Goal: Task Accomplishment & Management: Manage account settings

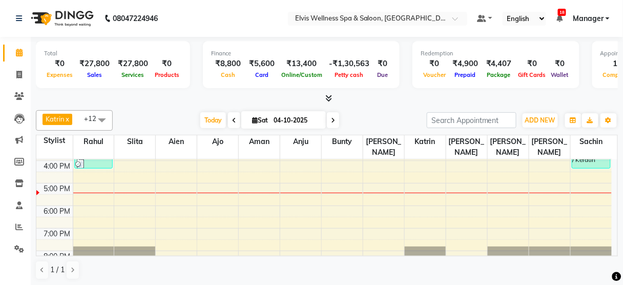
scroll to position [176, 0]
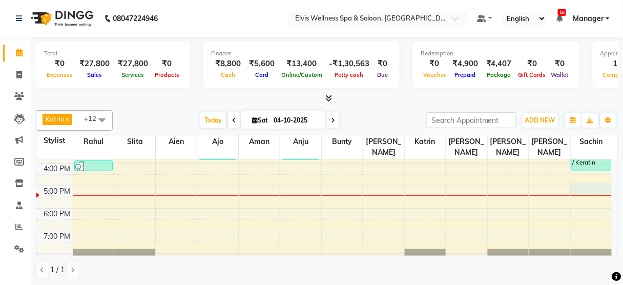
click at [581, 178] on div "8:00 AM 9:00 AM 10:00 AM 11:00 AM 12:00 PM 1:00 PM 2:00 PM 3:00 PM 4:00 PM 5:00…" at bounding box center [324, 140] width 576 height 315
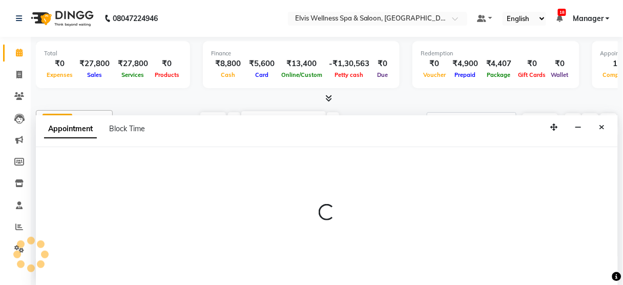
scroll to position [0, 0]
select select "48152"
select select "1020"
select select "tentative"
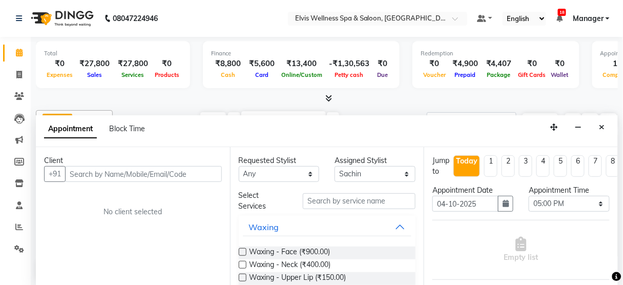
click at [135, 169] on input "text" at bounding box center [143, 174] width 157 height 16
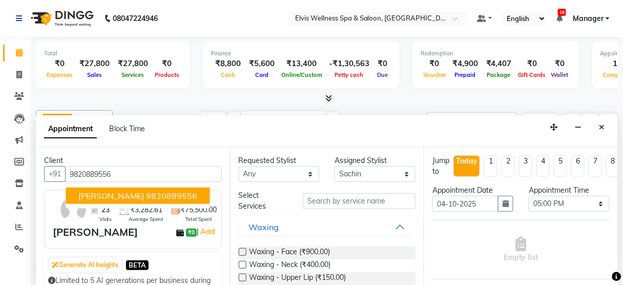
click at [147, 191] on ngb-highlight "9820889556" at bounding box center [172, 196] width 51 height 10
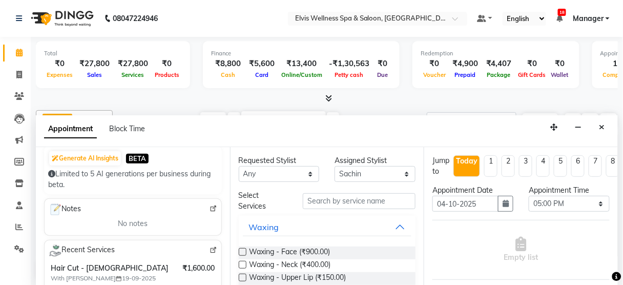
scroll to position [188, 0]
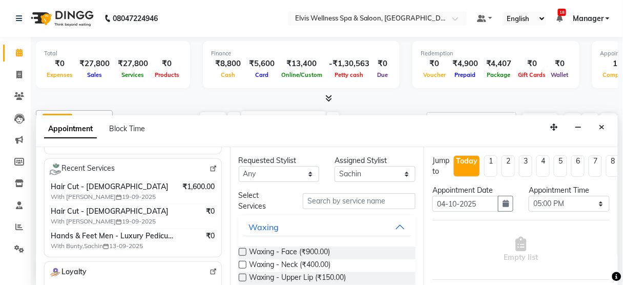
type input "9820889556"
click at [312, 206] on input "text" at bounding box center [359, 201] width 113 height 16
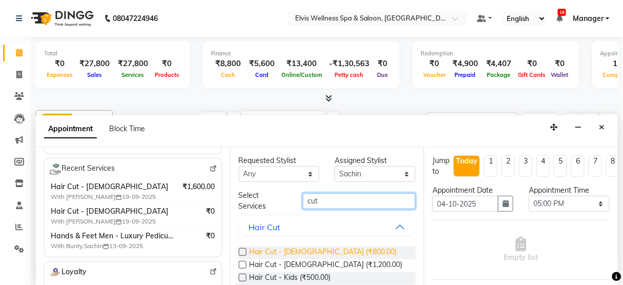
type input "cut"
click at [302, 252] on span "Hair Cut - [DEMOGRAPHIC_DATA] (₹800.00)" at bounding box center [324, 253] width 148 height 13
checkbox input "false"
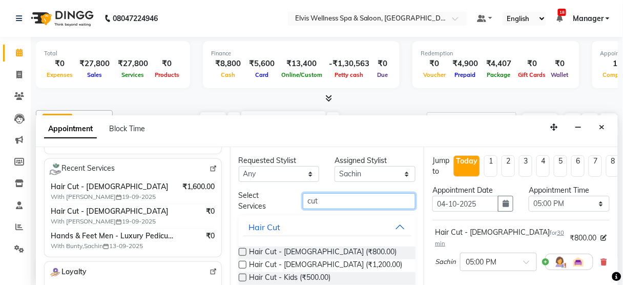
click at [345, 193] on input "cut" at bounding box center [359, 201] width 113 height 16
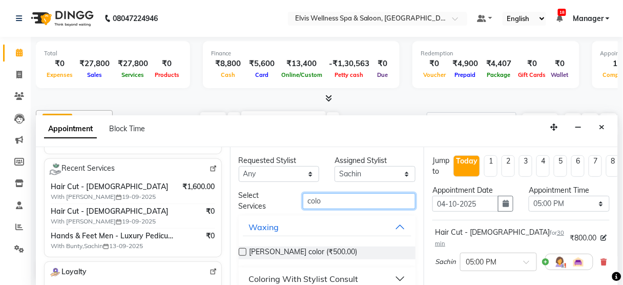
scroll to position [12, 0]
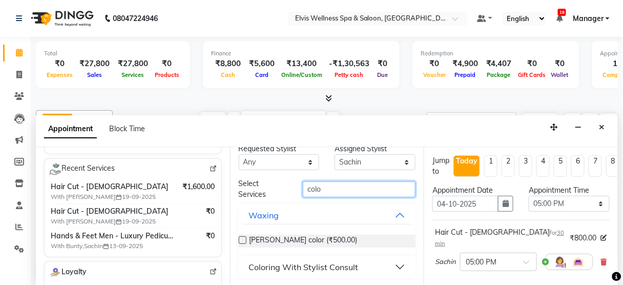
type input "colo"
click at [349, 269] on div "Coloring With Stylist Consult" at bounding box center [304, 267] width 110 height 12
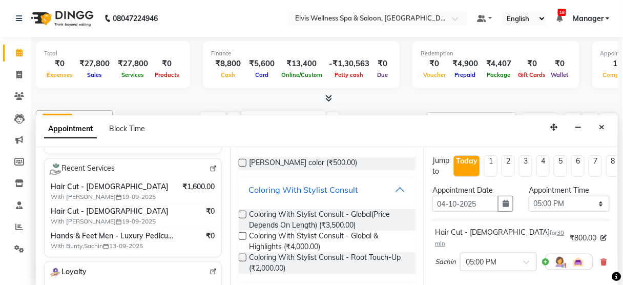
scroll to position [89, 0]
click at [337, 253] on span "Coloring With Stylist Consult - Root Touch-Up (₹2,000.00)" at bounding box center [329, 263] width 158 height 22
checkbox input "false"
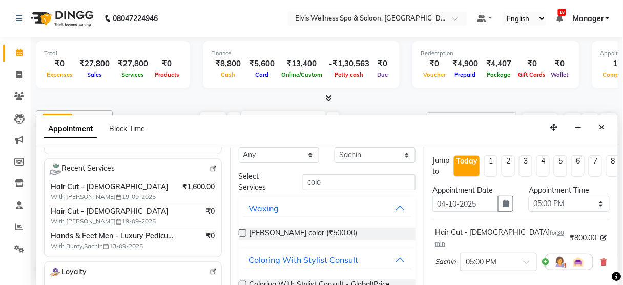
scroll to position [0, 0]
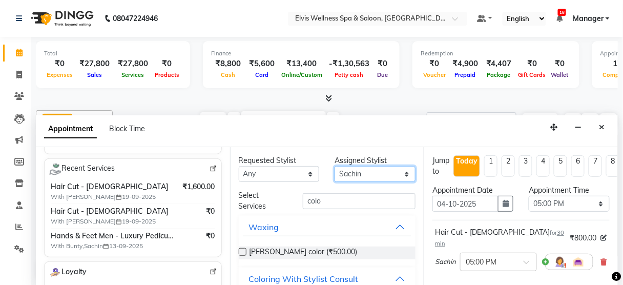
click at [356, 173] on select "Select [PERSON_NAME] [PERSON_NAME] among [PERSON_NAME] staff Bepeto [PERSON_NAM…" at bounding box center [375, 174] width 81 height 16
select select "59835"
click at [335, 166] on select "Select [PERSON_NAME] [PERSON_NAME] among [PERSON_NAME] staff Bepeto [PERSON_NAM…" at bounding box center [375, 174] width 81 height 16
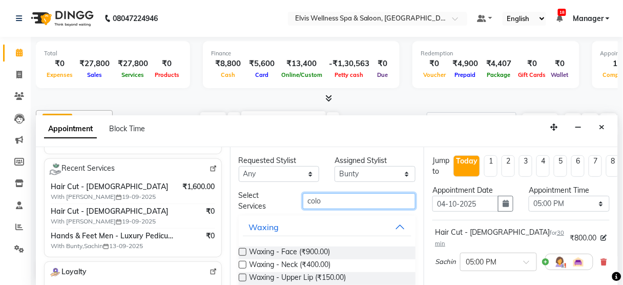
click at [323, 196] on input "colo" at bounding box center [359, 201] width 113 height 16
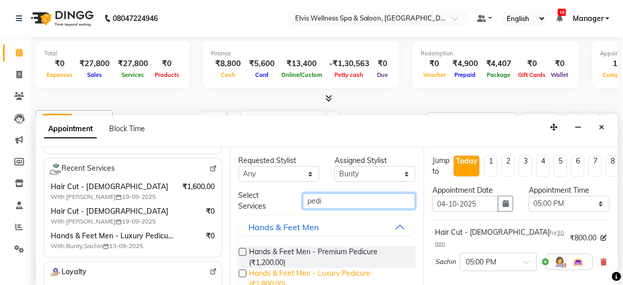
type input "pedi"
click at [330, 270] on span "Hands & Feet Men - Luxury Pedicure (₹1,800.00)" at bounding box center [329, 279] width 158 height 22
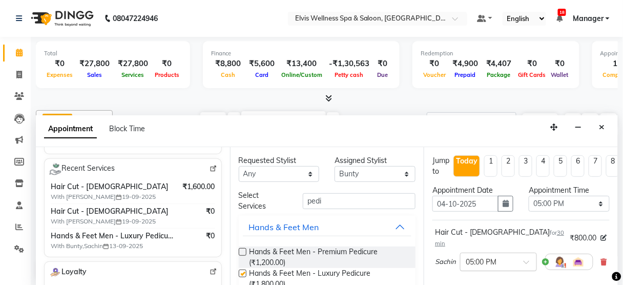
checkbox input "false"
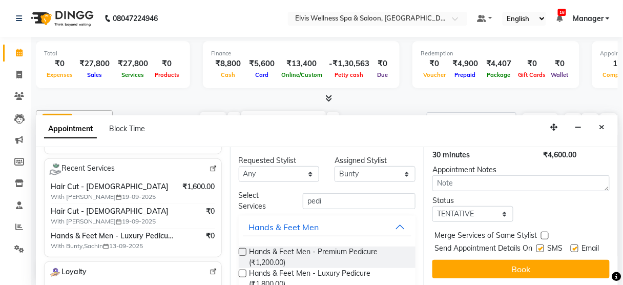
click at [537, 244] on label at bounding box center [541, 248] width 8 height 8
click at [537, 246] on input "checkbox" at bounding box center [540, 249] width 7 height 7
checkbox input "false"
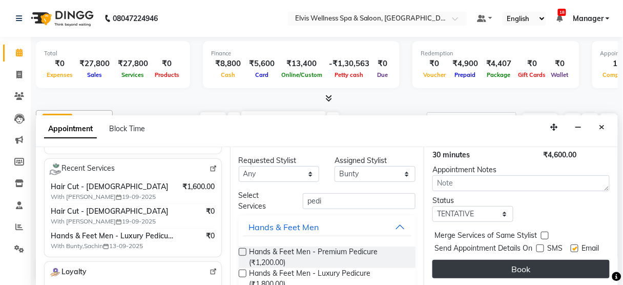
click at [533, 260] on button "Book" at bounding box center [521, 269] width 177 height 18
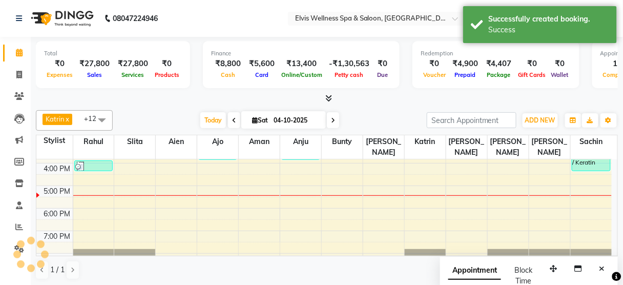
scroll to position [0, 0]
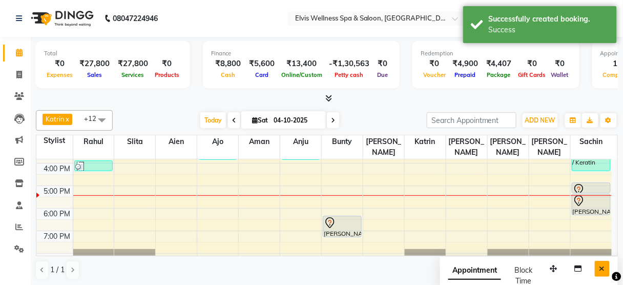
click at [608, 264] on button "Close" at bounding box center [602, 269] width 15 height 16
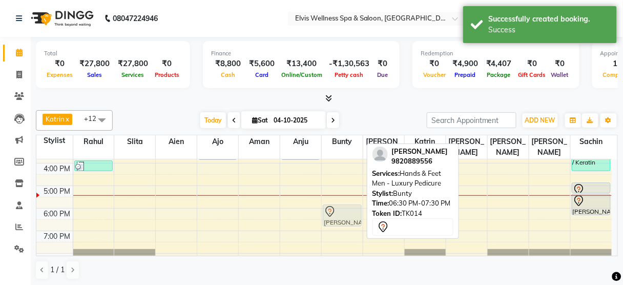
drag, startPoint x: 338, startPoint y: 210, endPoint x: 337, endPoint y: 202, distance: 8.3
click at [337, 202] on div "Sachin, TK07, 01:00 PM-02:00 PM, Massage - Foot Massage (60 Min) [PERSON_NAME],…" at bounding box center [342, 140] width 41 height 315
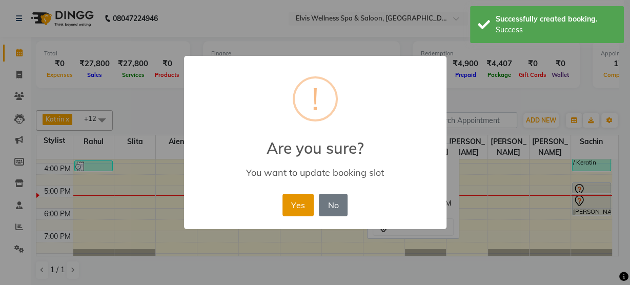
click at [296, 203] on button "Yes" at bounding box center [297, 205] width 31 height 23
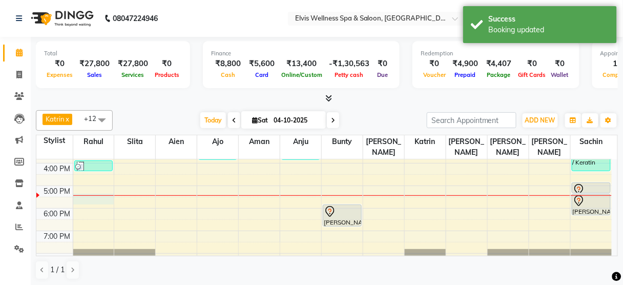
click at [88, 185] on div "8:00 AM 9:00 AM 10:00 AM 11:00 AM 12:00 PM 1:00 PM 2:00 PM 3:00 PM 4:00 PM 5:00…" at bounding box center [324, 140] width 576 height 315
select select "40552"
select select "1050"
select select "tentative"
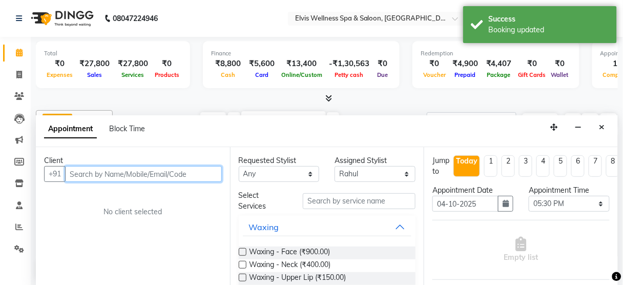
click at [149, 167] on input "text" at bounding box center [143, 174] width 157 height 16
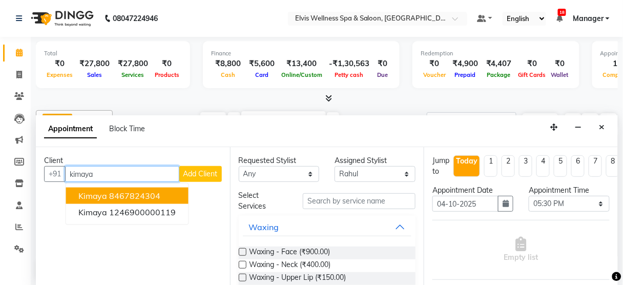
click at [149, 191] on ngb-highlight "8467824304" at bounding box center [135, 196] width 51 height 10
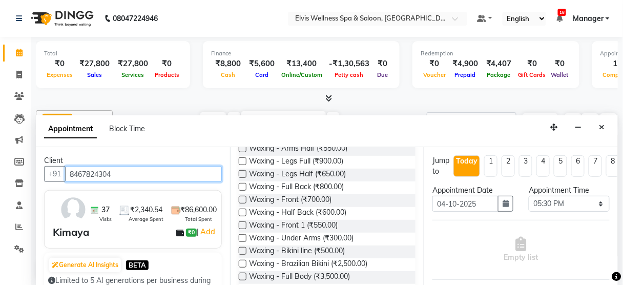
scroll to position [181, 0]
type input "8467824304"
click at [361, 245] on div "Waxing - Bikini line (₹500.00)" at bounding box center [327, 251] width 177 height 13
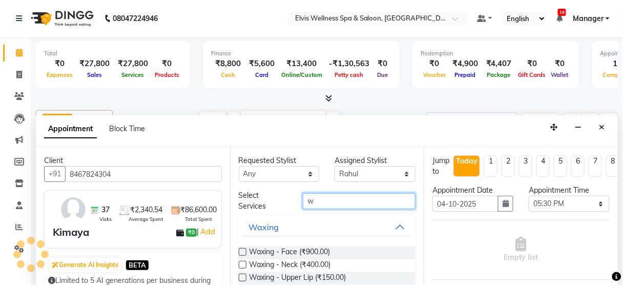
click at [353, 205] on input "w" at bounding box center [359, 201] width 113 height 16
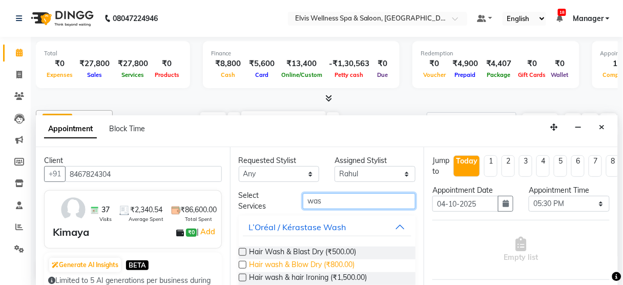
type input "was"
click at [333, 259] on span "Hair wash & Blow Dry (₹800.00)" at bounding box center [303, 265] width 106 height 13
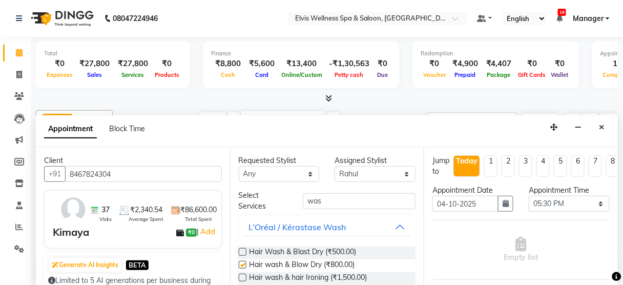
checkbox input "false"
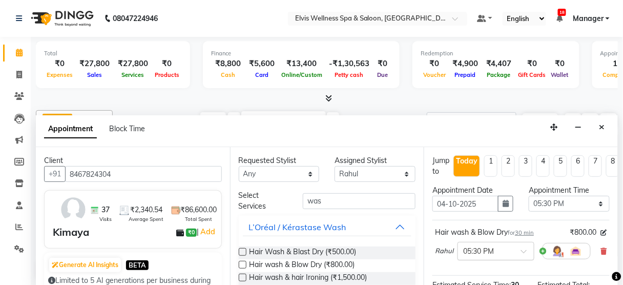
scroll to position [155, 0]
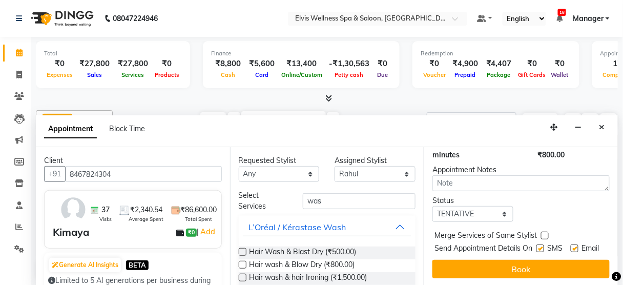
click at [537, 244] on label at bounding box center [541, 248] width 8 height 8
click at [537, 246] on input "checkbox" at bounding box center [540, 249] width 7 height 7
checkbox input "false"
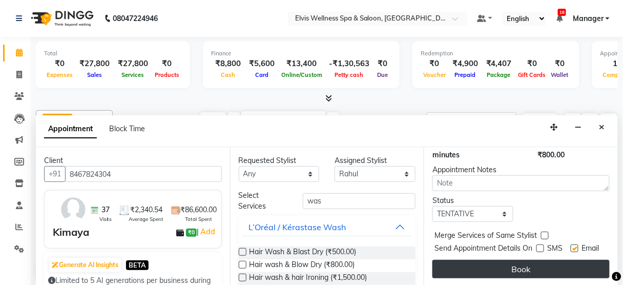
click at [525, 263] on button "Book" at bounding box center [521, 269] width 177 height 18
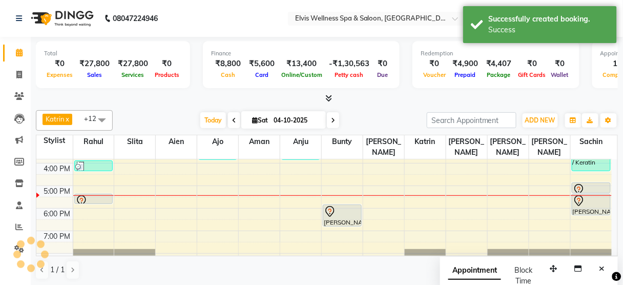
scroll to position [0, 0]
click at [603, 265] on icon "Close" at bounding box center [603, 268] width 6 height 7
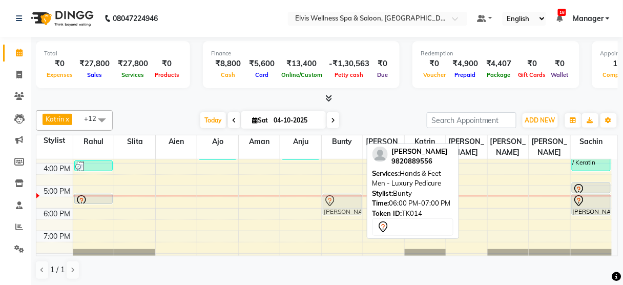
drag, startPoint x: 343, startPoint y: 209, endPoint x: 339, endPoint y: 196, distance: 13.3
click at [339, 196] on div "Sachin, TK07, 01:00 PM-02:00 PM, Massage - Foot Massage (60 Min) [PERSON_NAME],…" at bounding box center [342, 140] width 41 height 315
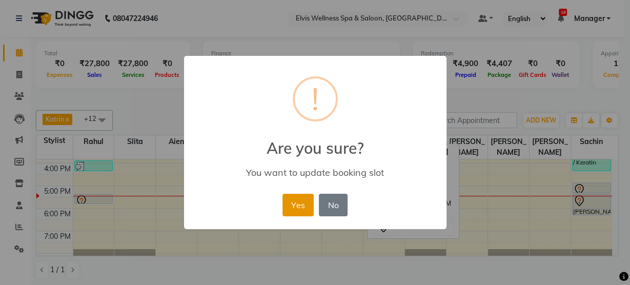
click at [283, 197] on button "Yes" at bounding box center [297, 205] width 31 height 23
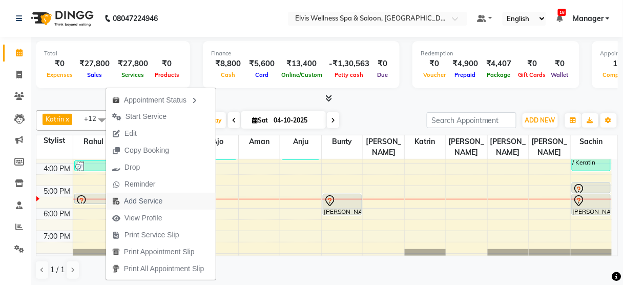
click at [134, 196] on span "Add Service" at bounding box center [143, 201] width 38 height 11
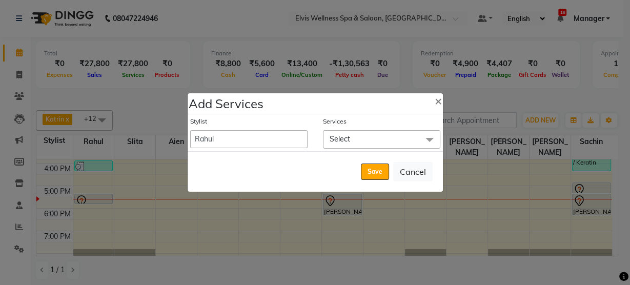
click at [346, 144] on span "Select" at bounding box center [381, 139] width 117 height 18
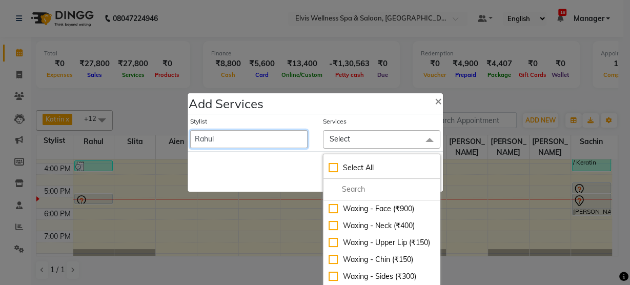
click at [262, 145] on select "[PERSON_NAME] [PERSON_NAME] among [PERSON_NAME] staff Bepeto [PERSON_NAME] [PER…" at bounding box center [248, 139] width 117 height 18
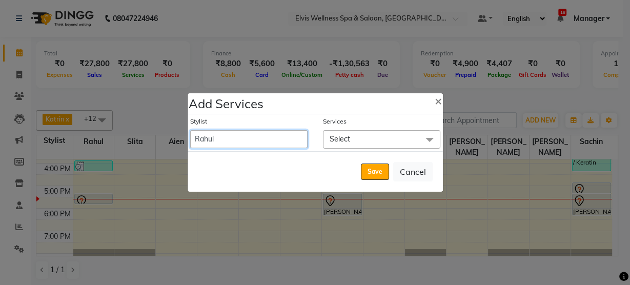
select select "48152"
click at [190, 130] on select "[PERSON_NAME] [PERSON_NAME] among [PERSON_NAME] staff Bepeto [PERSON_NAME] [PER…" at bounding box center [248, 139] width 117 height 18
select select "1080"
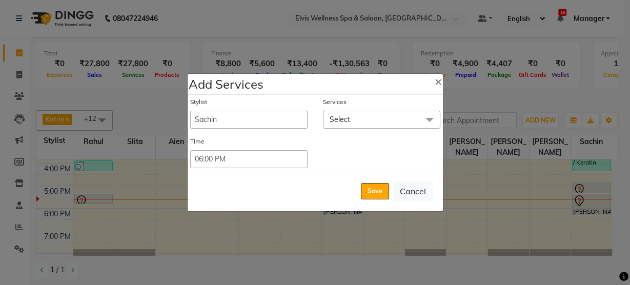
click at [343, 125] on span "Select" at bounding box center [381, 120] width 117 height 18
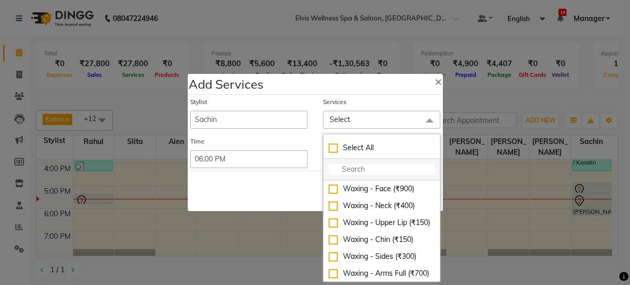
click at [343, 167] on input "multiselect-search" at bounding box center [382, 169] width 106 height 11
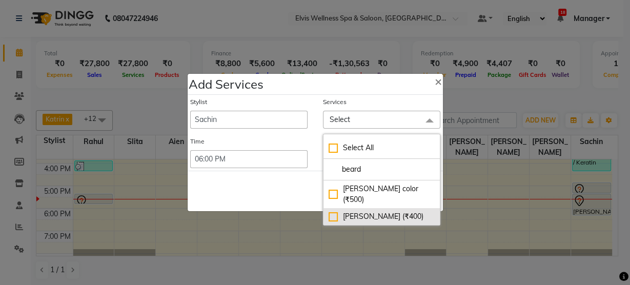
type input "beard"
click at [362, 211] on div "[PERSON_NAME] (₹400)" at bounding box center [382, 216] width 106 height 11
checkbox input "true"
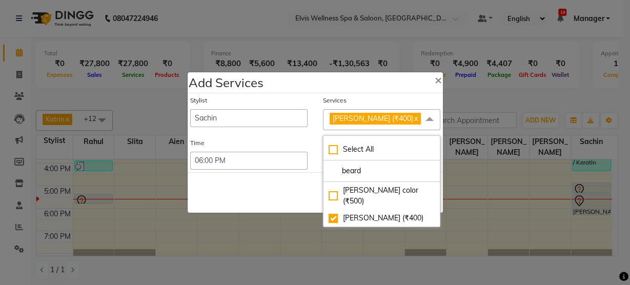
click at [299, 190] on div "Save Cancel" at bounding box center [315, 192] width 255 height 40
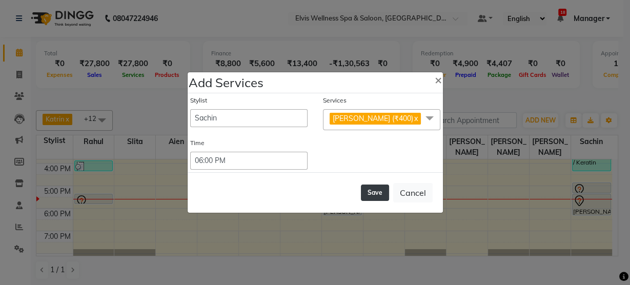
click at [383, 187] on button "Save" at bounding box center [375, 193] width 28 height 16
click at [383, 187] on div "Save Cancel" at bounding box center [315, 192] width 255 height 40
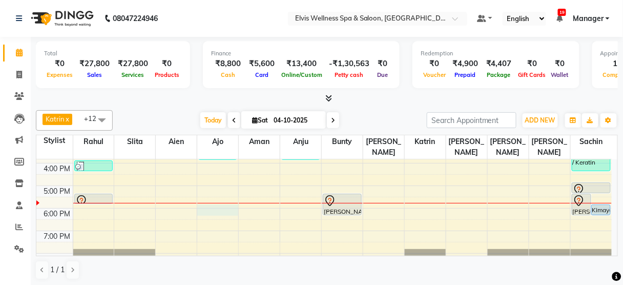
click at [213, 194] on div "8:00 AM 9:00 AM 10:00 AM 11:00 AM 12:00 PM 1:00 PM 2:00 PM 3:00 PM 4:00 PM 5:00…" at bounding box center [324, 140] width 576 height 315
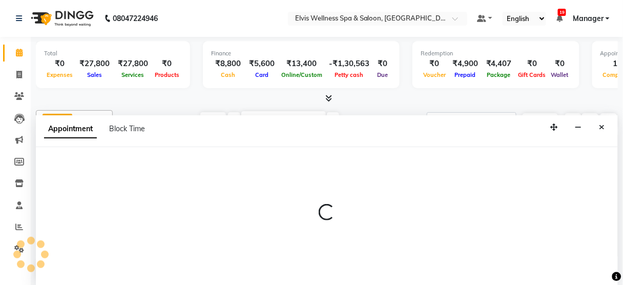
select select "89118"
select select "1080"
select select "tentative"
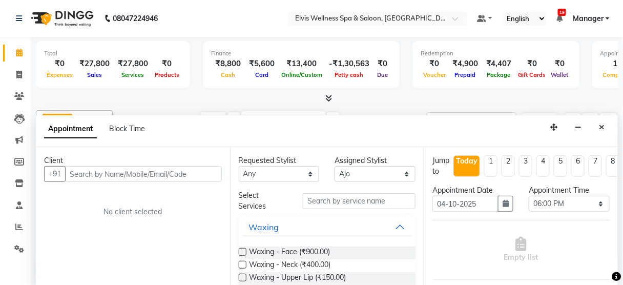
click at [125, 166] on input "text" at bounding box center [143, 174] width 157 height 16
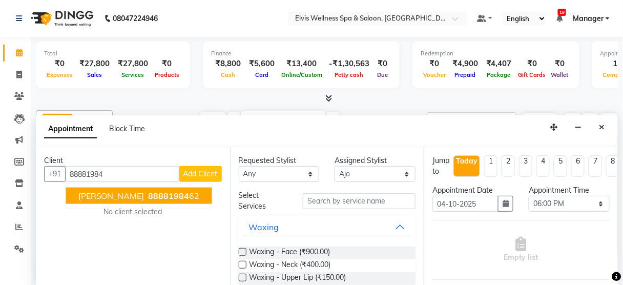
click at [149, 194] on span "88881984" at bounding box center [169, 196] width 41 height 10
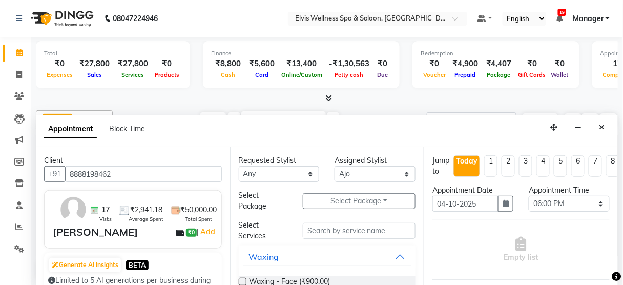
type input "8888198462"
click at [339, 227] on input "text" at bounding box center [359, 231] width 113 height 16
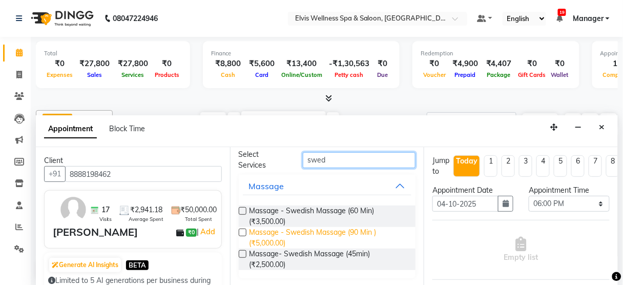
scroll to position [70, 0]
type input "swed"
click at [340, 232] on span "Massage - Swedish Massage (90 Min ) (₹5,000.00)" at bounding box center [329, 239] width 158 height 22
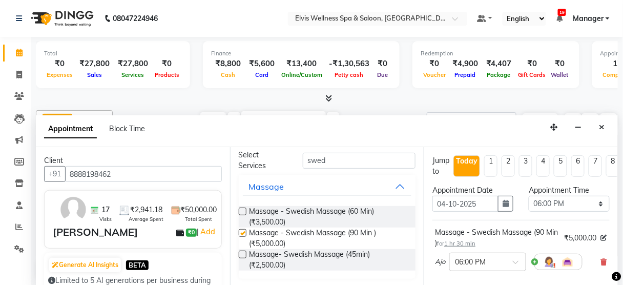
checkbox input "false"
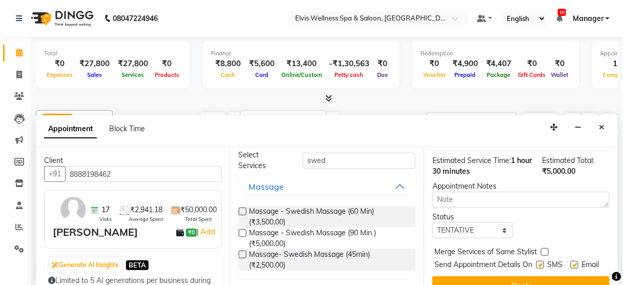
scroll to position [166, 0]
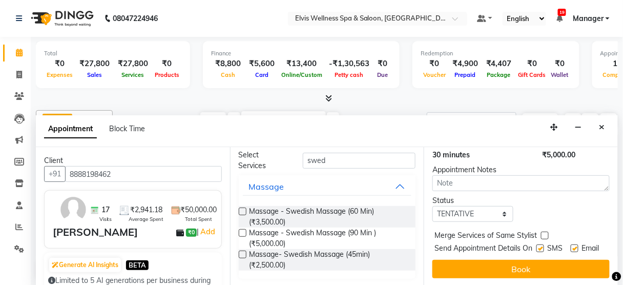
click at [537, 244] on label at bounding box center [541, 248] width 8 height 8
click at [537, 246] on input "checkbox" at bounding box center [540, 249] width 7 height 7
checkbox input "false"
click at [531, 250] on div "Jump to [DATE] 1 2 3 4 5 6 7 8 Weeks Appointment Date [DATE] Appointment Time S…" at bounding box center [521, 216] width 194 height 139
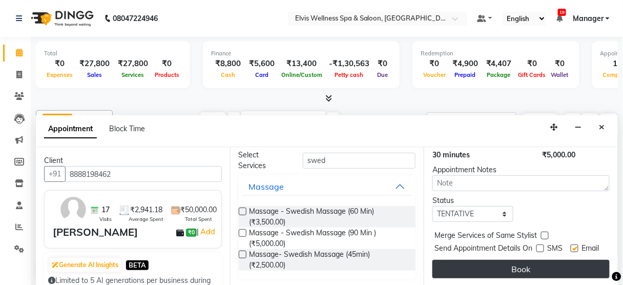
click at [531, 260] on button "Book" at bounding box center [521, 269] width 177 height 18
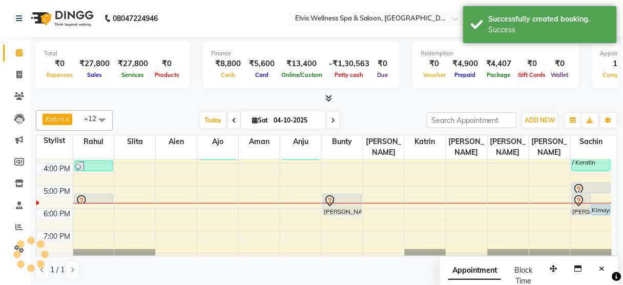
scroll to position [0, 0]
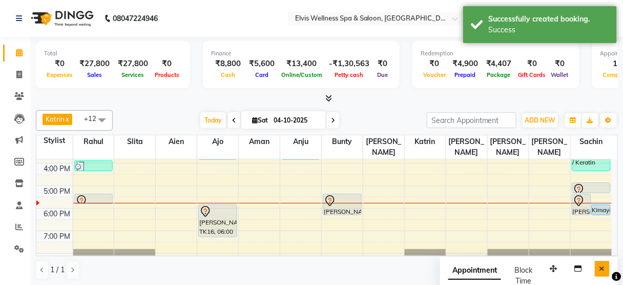
click at [599, 269] on button "Close" at bounding box center [602, 269] width 15 height 16
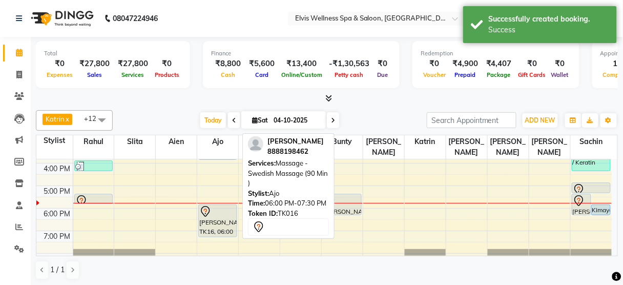
click at [211, 214] on div "[PERSON_NAME], TK16, 06:00 PM-07:30 PM, Massage - Swedish Massage (90 Min )" at bounding box center [218, 221] width 38 height 32
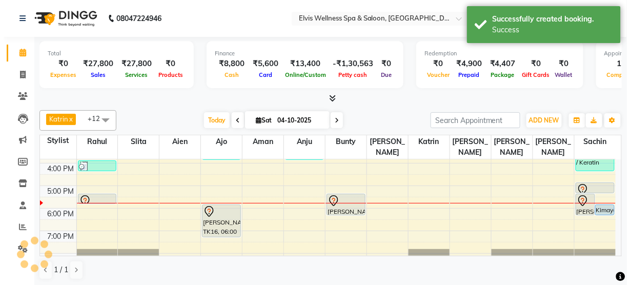
scroll to position [202, 0]
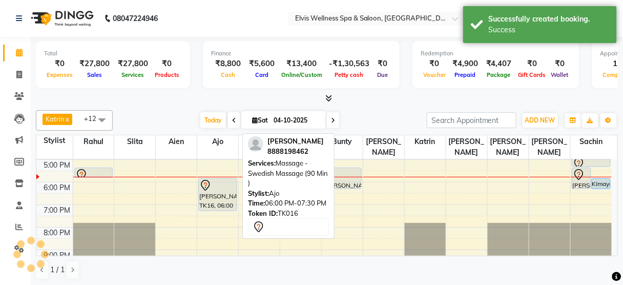
click at [218, 179] on div "[PERSON_NAME], TK16, 06:00 PM-07:30 PM, Massage - Swedish Massage (90 Min )" at bounding box center [218, 195] width 38 height 32
select select "7"
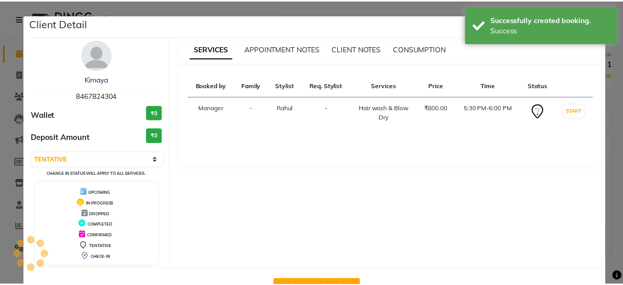
scroll to position [33, 0]
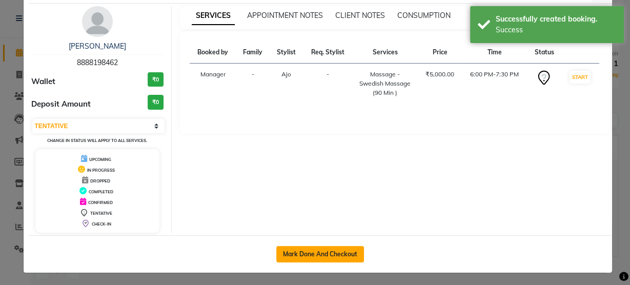
click at [305, 255] on button "Mark Done And Checkout" at bounding box center [320, 254] width 88 height 16
select select "5733"
select select "service"
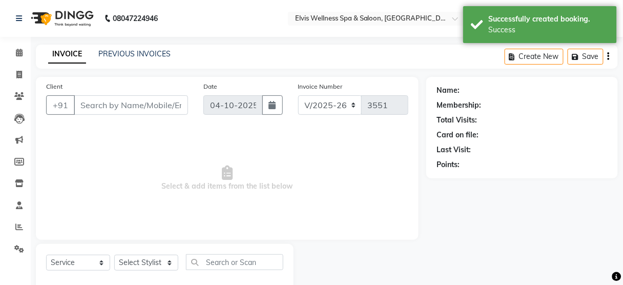
type input "8888198462"
select select "89118"
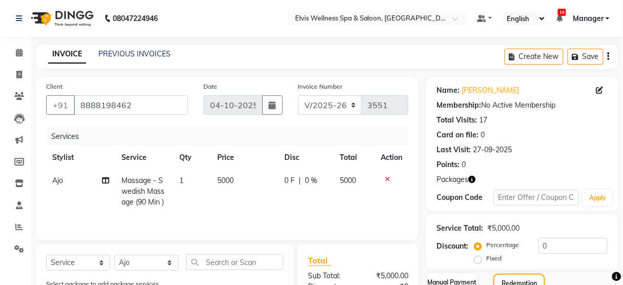
scroll to position [159, 0]
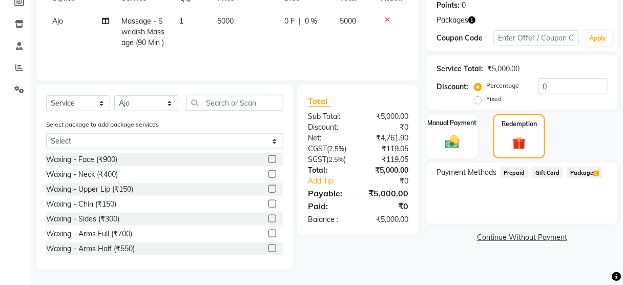
click at [591, 171] on span "Package 1" at bounding box center [584, 173] width 35 height 12
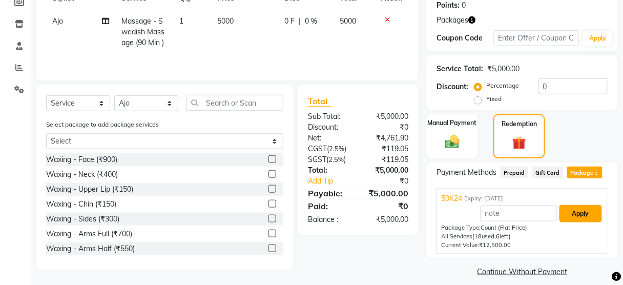
click at [576, 221] on button "Apply" at bounding box center [581, 213] width 43 height 17
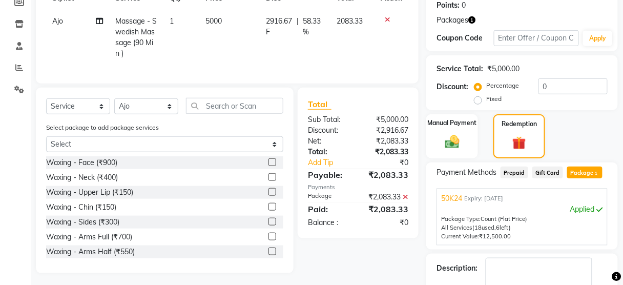
scroll to position [217, 0]
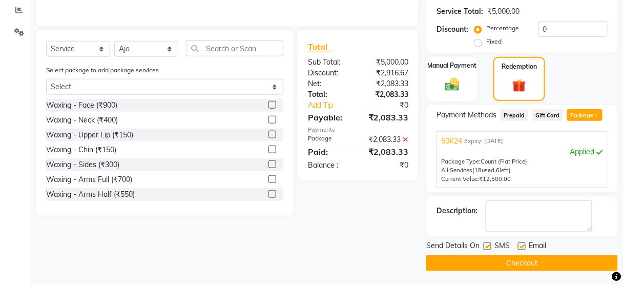
click at [490, 245] on label at bounding box center [488, 246] width 8 height 8
click at [490, 245] on input "checkbox" at bounding box center [487, 246] width 7 height 7
checkbox input "false"
click at [491, 261] on button "Checkout" at bounding box center [522, 263] width 192 height 16
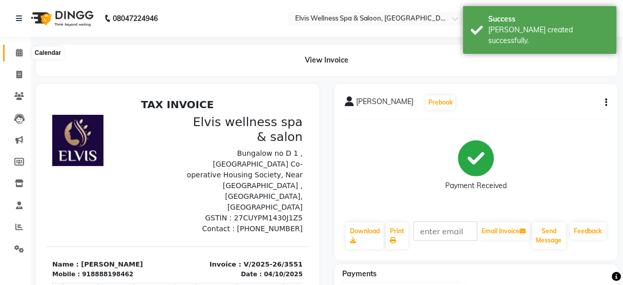
click at [21, 51] on icon at bounding box center [19, 53] width 7 height 8
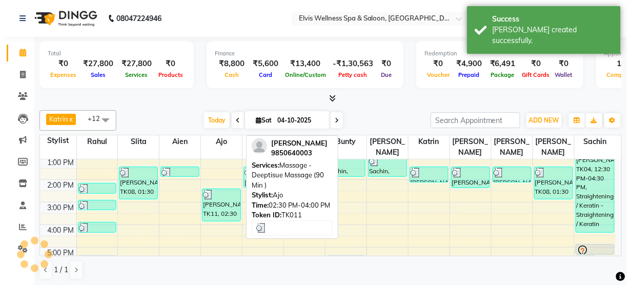
scroll to position [127, 0]
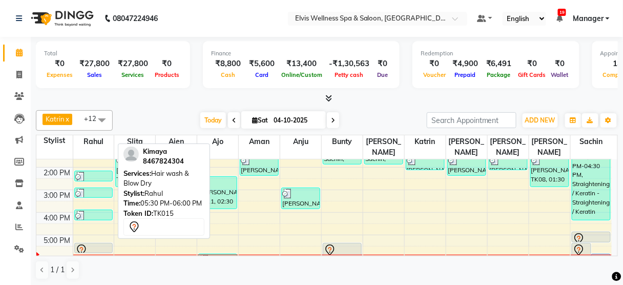
click at [107, 244] on div at bounding box center [93, 250] width 37 height 12
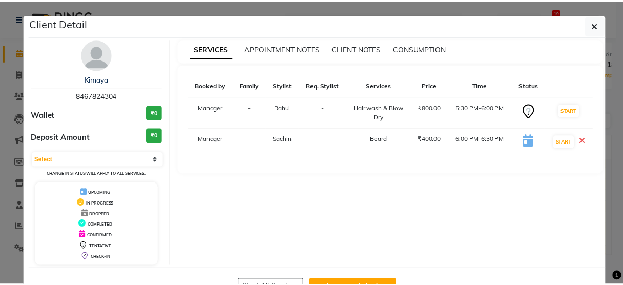
scroll to position [33, 0]
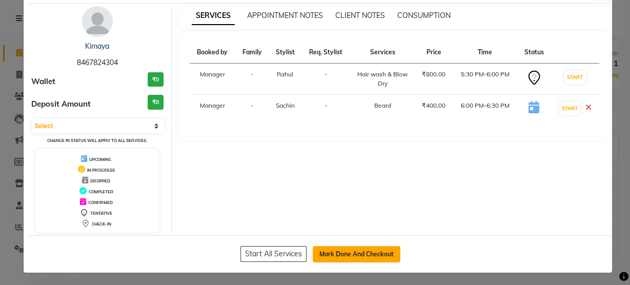
click at [339, 255] on button "Mark Done And Checkout" at bounding box center [357, 254] width 88 height 16
select select "service"
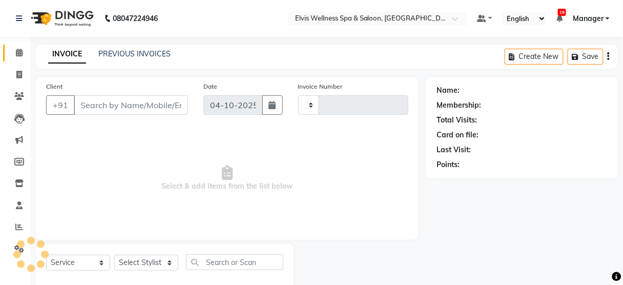
type input "3552"
select select "5733"
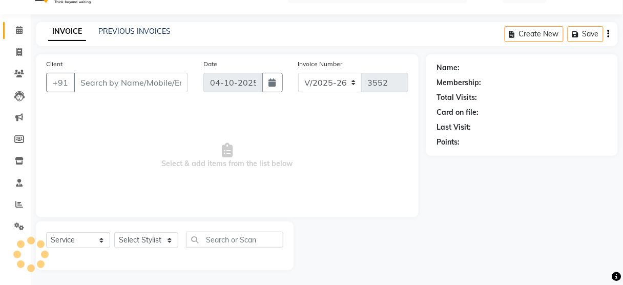
type input "8467824304"
select select "48152"
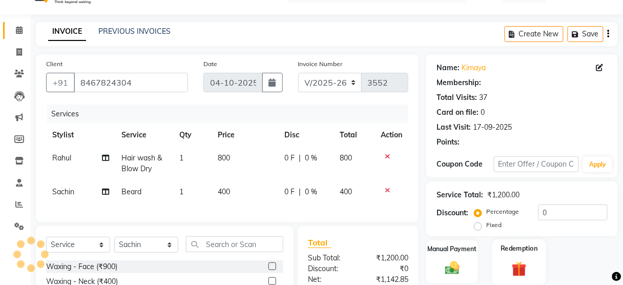
scroll to position [135, 0]
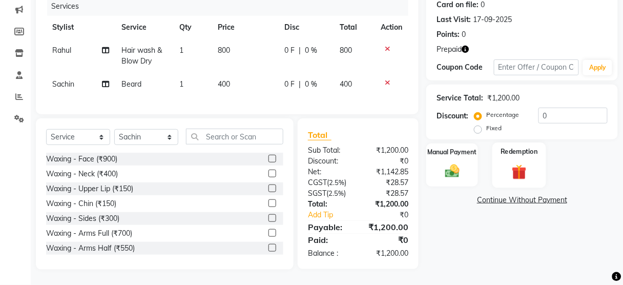
click at [517, 147] on div "Redemption" at bounding box center [520, 164] width 54 height 45
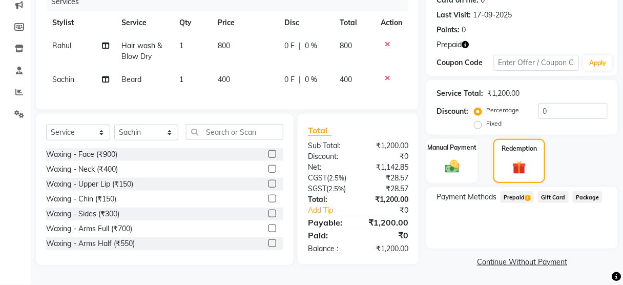
click at [511, 195] on span "Prepaid 1" at bounding box center [517, 197] width 33 height 12
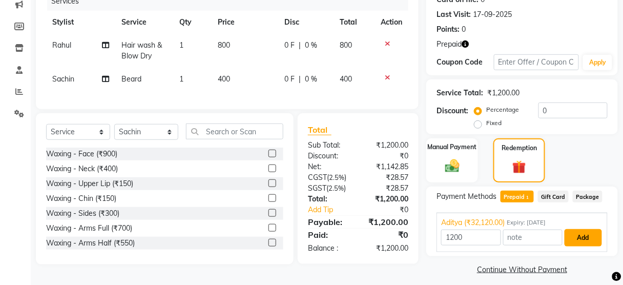
click at [575, 229] on button "Add" at bounding box center [583, 237] width 37 height 17
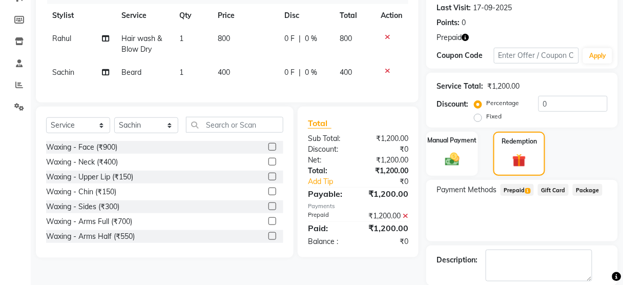
scroll to position [192, 0]
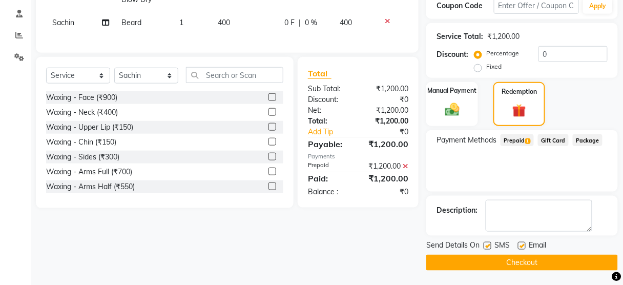
click at [501, 261] on button "Checkout" at bounding box center [522, 263] width 192 height 16
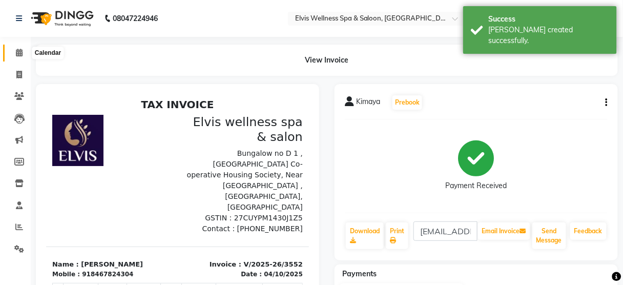
click at [24, 52] on span at bounding box center [19, 53] width 18 height 12
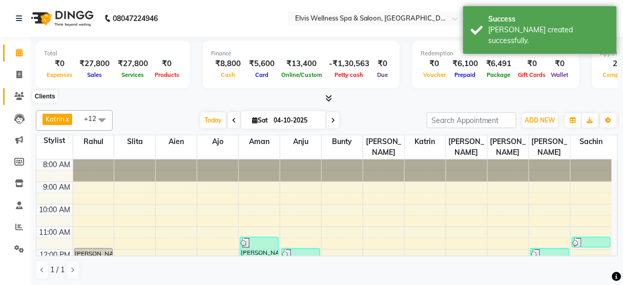
click at [19, 94] on icon at bounding box center [19, 96] width 10 height 8
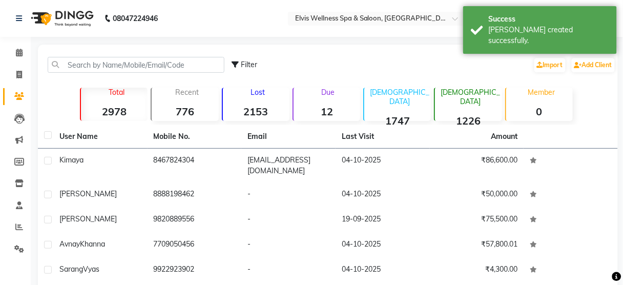
scroll to position [55, 0]
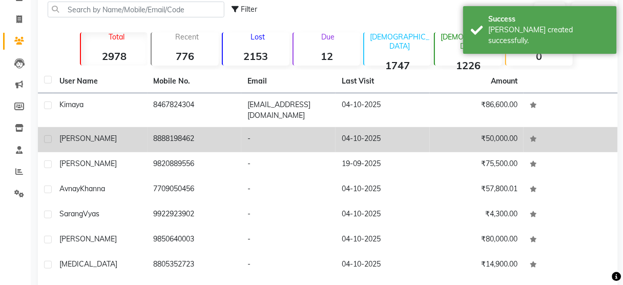
click at [245, 131] on td "-" at bounding box center [288, 139] width 94 height 25
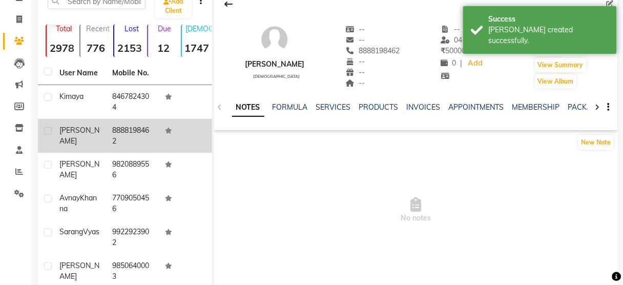
click at [393, 191] on span "No notes" at bounding box center [416, 210] width 404 height 103
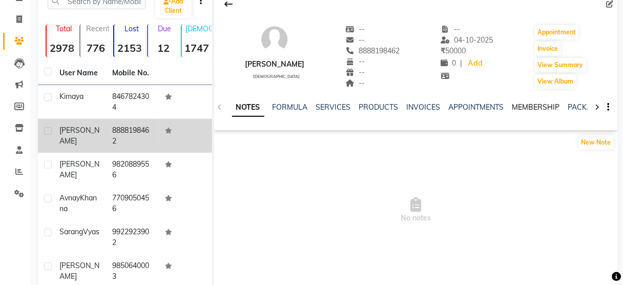
click at [521, 105] on link "MEMBERSHIP" at bounding box center [537, 107] width 48 height 9
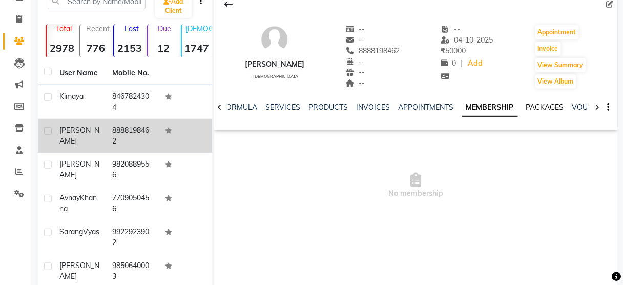
click at [541, 104] on link "PACKAGES" at bounding box center [545, 107] width 38 height 9
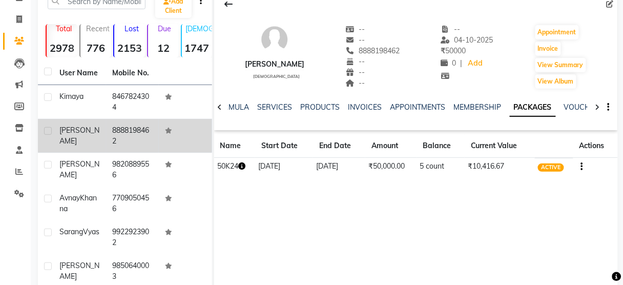
scroll to position [26, 0]
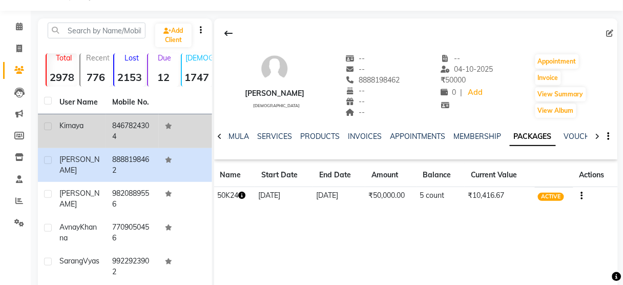
click at [107, 125] on td "8467824304" at bounding box center [132, 131] width 53 height 34
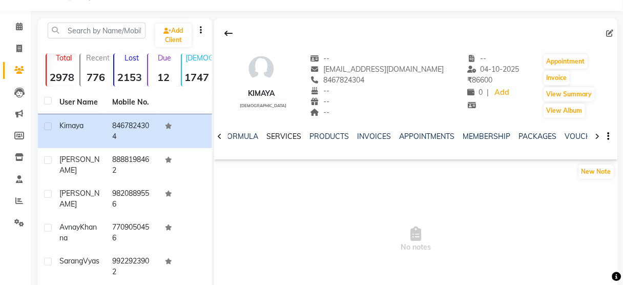
click at [274, 137] on link "SERVICES" at bounding box center [284, 136] width 35 height 9
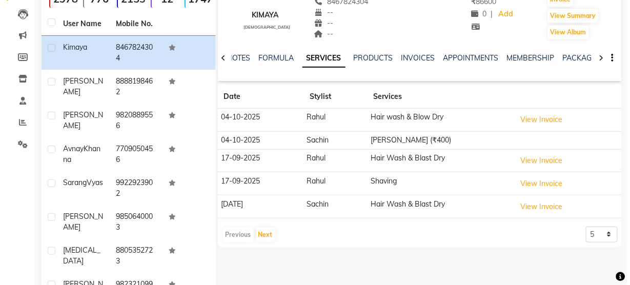
scroll to position [124, 0]
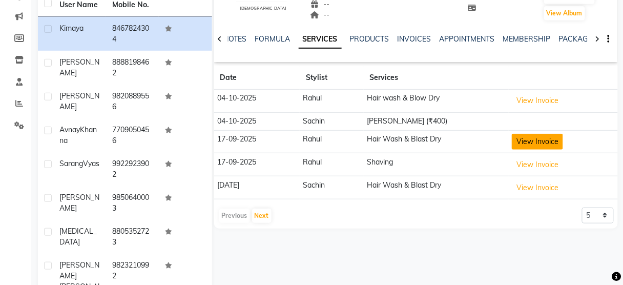
click at [529, 146] on button "View Invoice" at bounding box center [537, 142] width 51 height 16
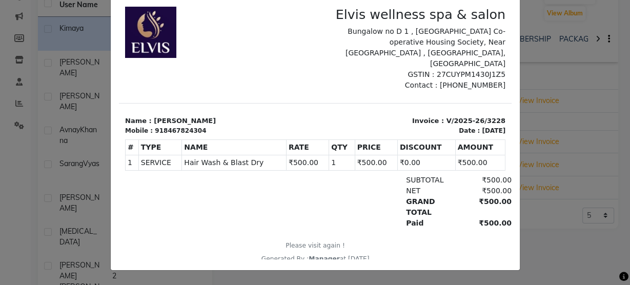
scroll to position [0, 0]
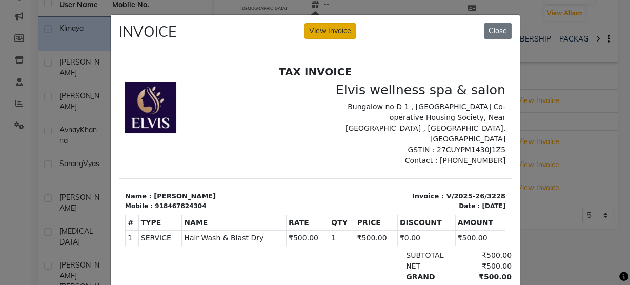
click at [334, 32] on button "View Invoice" at bounding box center [329, 31] width 51 height 16
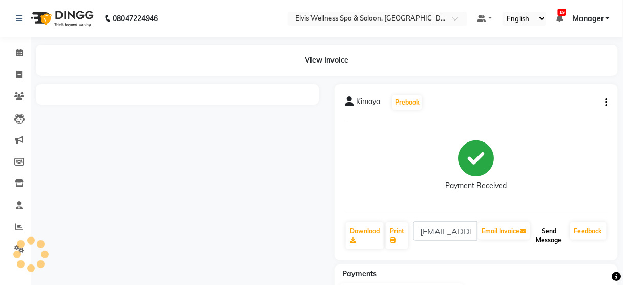
click at [546, 235] on button "Send Message" at bounding box center [549, 235] width 34 height 27
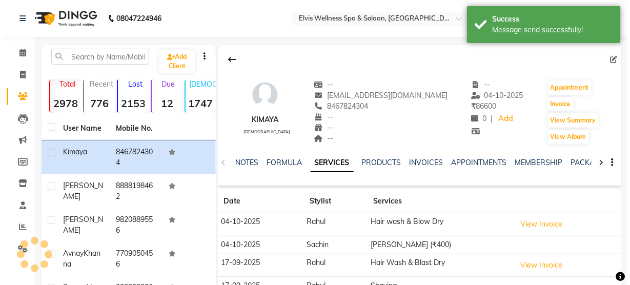
scroll to position [124, 0]
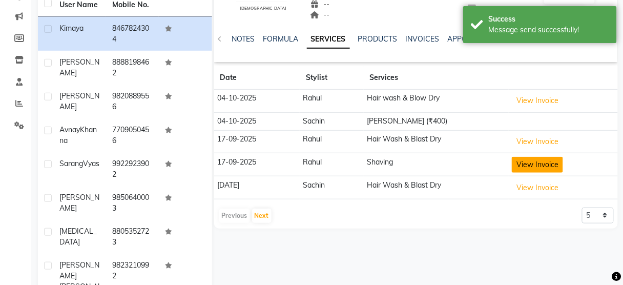
click at [550, 161] on button "View Invoice" at bounding box center [537, 165] width 51 height 16
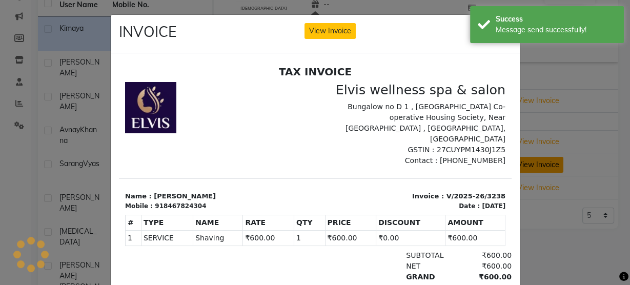
scroll to position [0, 0]
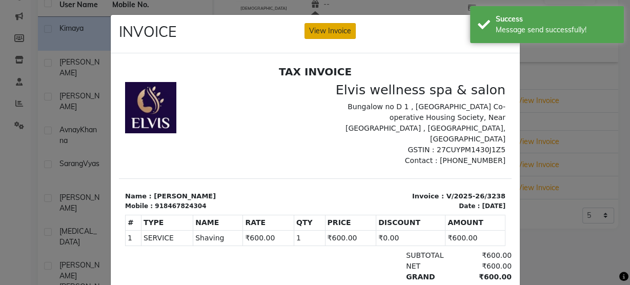
click at [334, 32] on button "View Invoice" at bounding box center [329, 31] width 51 height 16
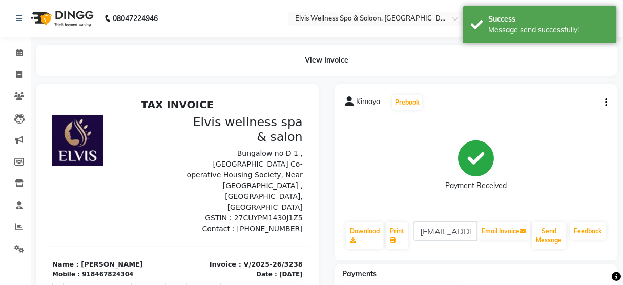
scroll to position [71, 0]
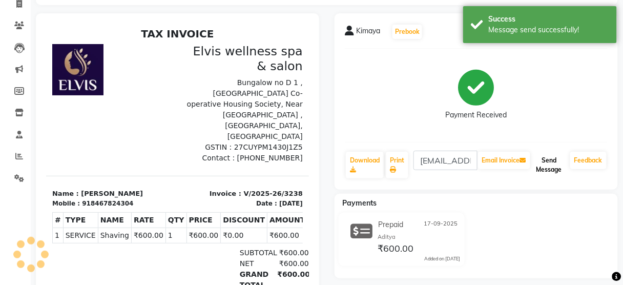
click at [559, 162] on button "Send Message" at bounding box center [549, 165] width 34 height 27
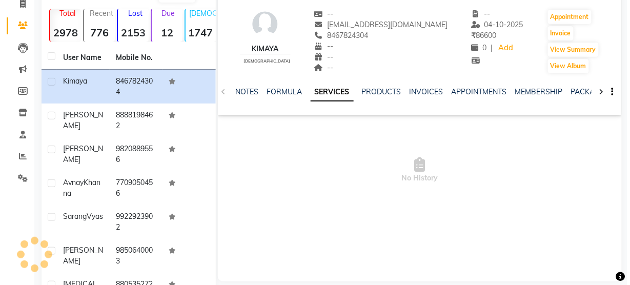
scroll to position [98, 0]
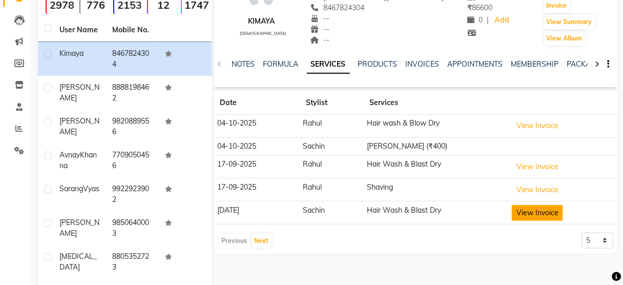
click at [524, 208] on button "View Invoice" at bounding box center [537, 213] width 51 height 16
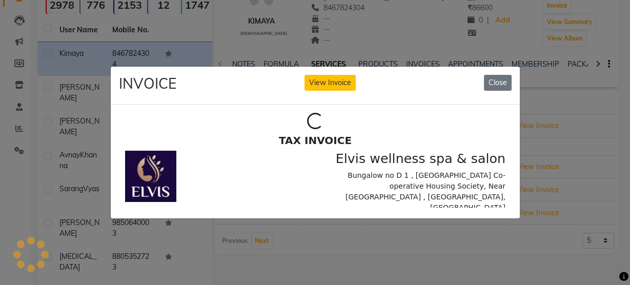
scroll to position [0, 0]
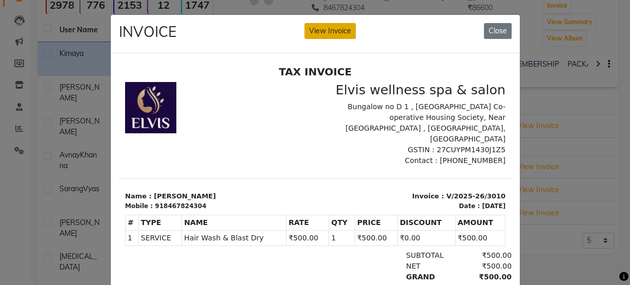
click at [317, 37] on button "View Invoice" at bounding box center [329, 31] width 51 height 16
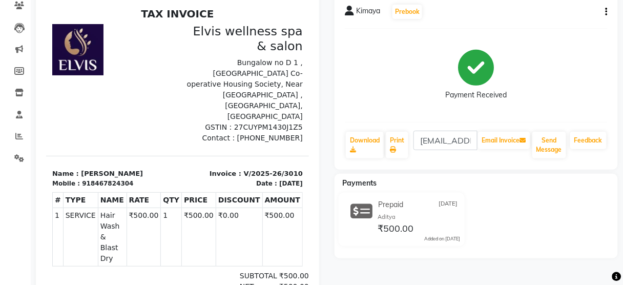
scroll to position [152, 0]
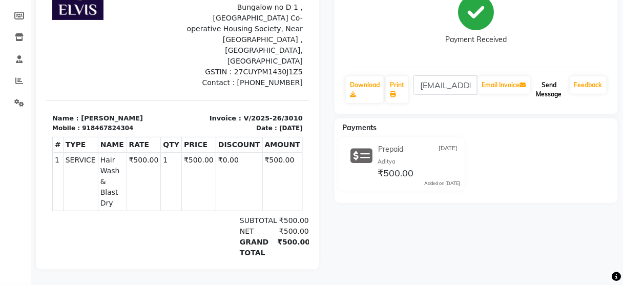
click at [551, 76] on button "Send Message" at bounding box center [549, 89] width 34 height 27
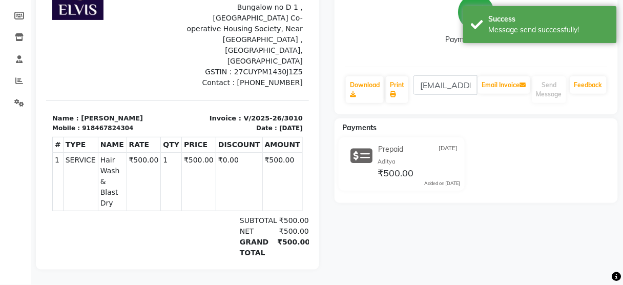
scroll to position [0, 0]
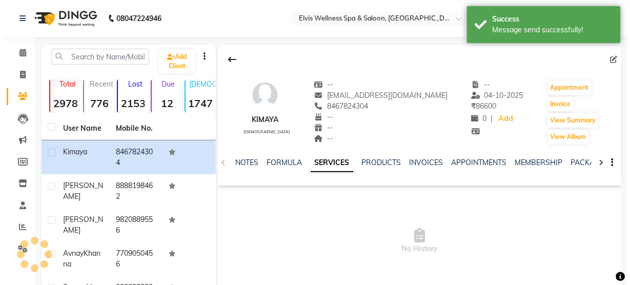
scroll to position [98, 0]
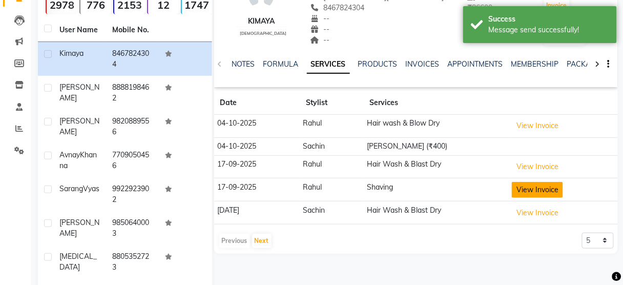
click at [547, 187] on button "View Invoice" at bounding box center [537, 190] width 51 height 16
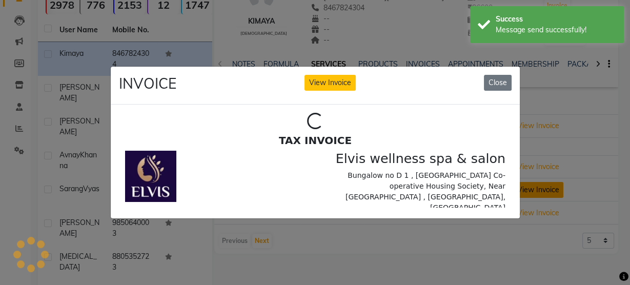
scroll to position [0, 0]
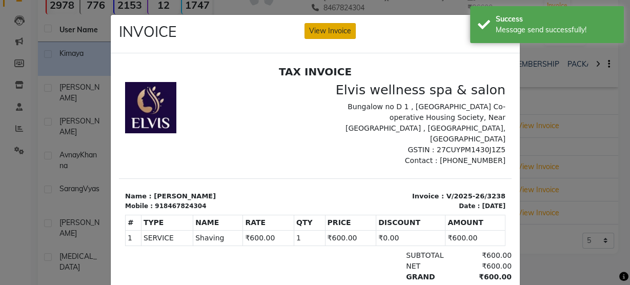
click at [315, 29] on button "View Invoice" at bounding box center [329, 31] width 51 height 16
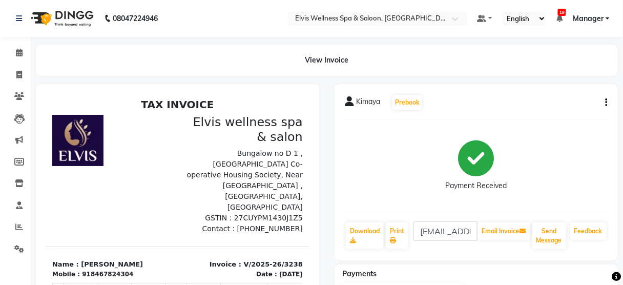
scroll to position [97, 0]
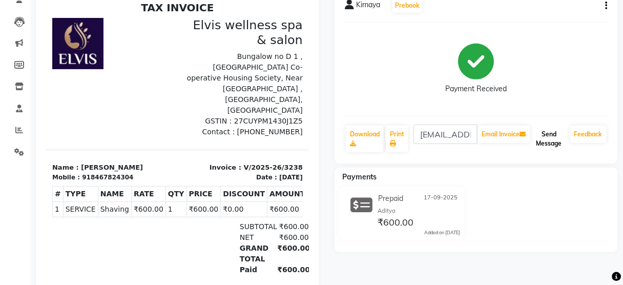
click at [549, 141] on button "Send Message" at bounding box center [549, 139] width 34 height 27
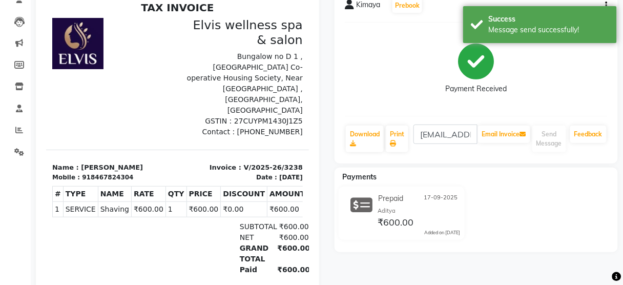
scroll to position [0, 0]
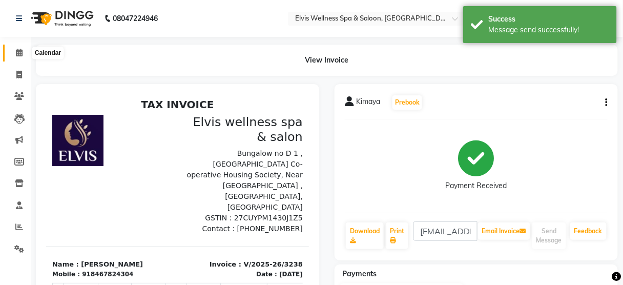
click at [14, 47] on span at bounding box center [19, 53] width 18 height 12
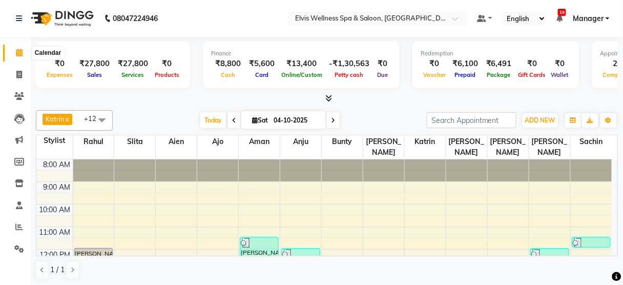
click at [19, 55] on icon at bounding box center [19, 53] width 7 height 8
click at [19, 98] on icon at bounding box center [19, 96] width 10 height 8
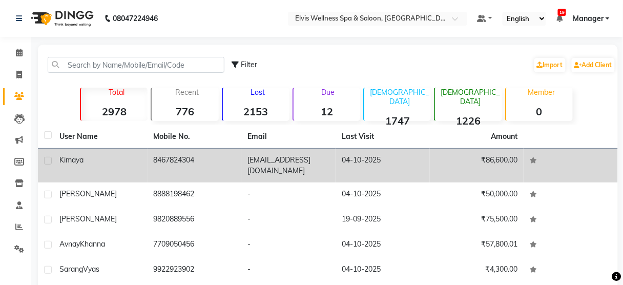
click at [121, 153] on td "Kimaya" at bounding box center [100, 166] width 94 height 34
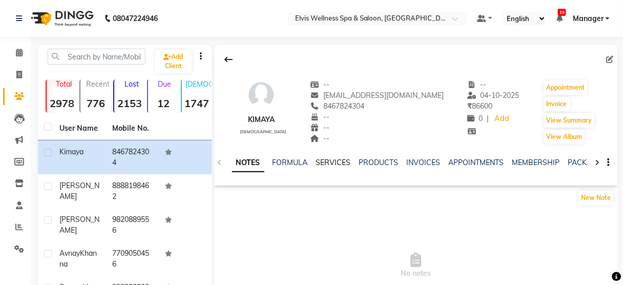
click at [336, 166] on link "SERVICES" at bounding box center [333, 162] width 35 height 9
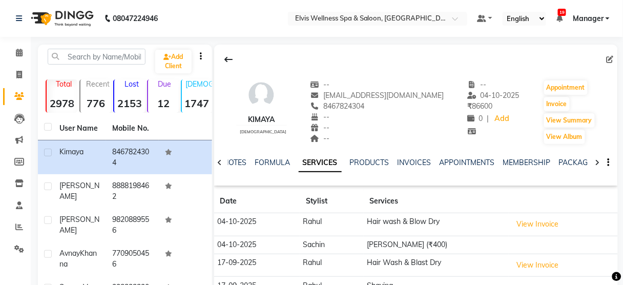
scroll to position [128, 0]
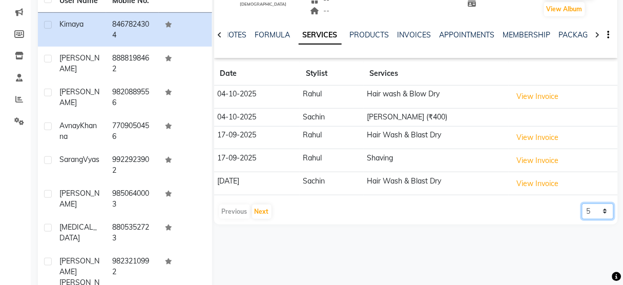
click at [598, 207] on select "5 10 50 100 500" at bounding box center [598, 211] width 32 height 16
select select "10"
click at [582, 203] on select "5 10 50 100 500" at bounding box center [598, 211] width 32 height 16
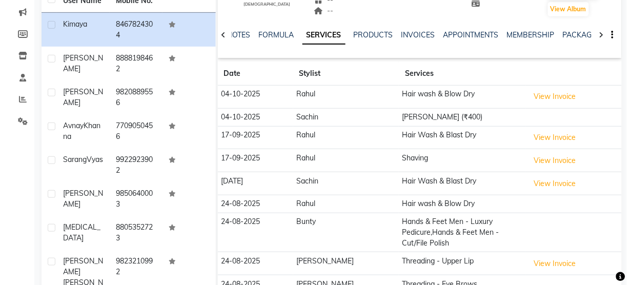
scroll to position [193, 0]
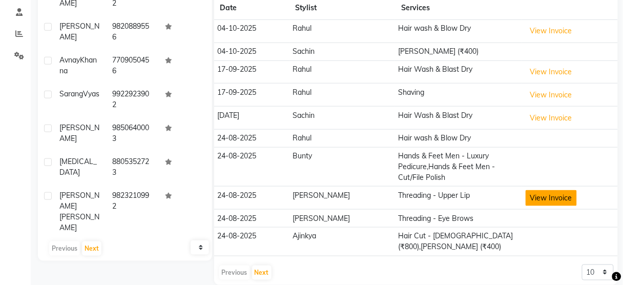
click at [553, 195] on button "View Invoice" at bounding box center [551, 198] width 51 height 16
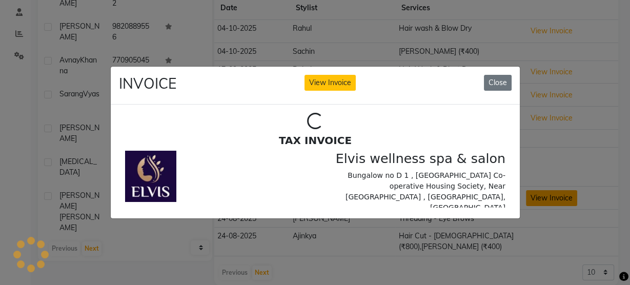
scroll to position [0, 0]
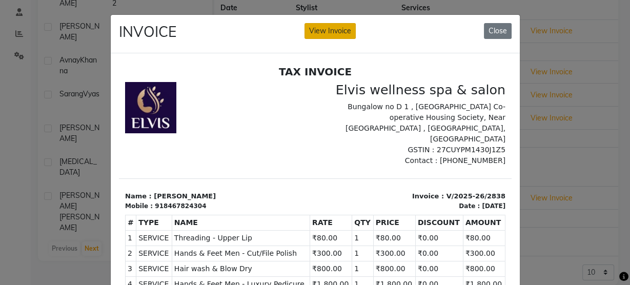
click at [327, 31] on button "View Invoice" at bounding box center [329, 31] width 51 height 16
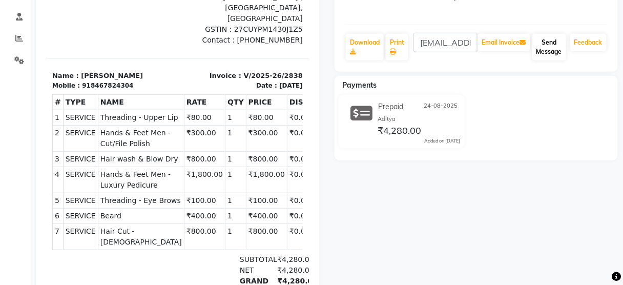
scroll to position [190, 0]
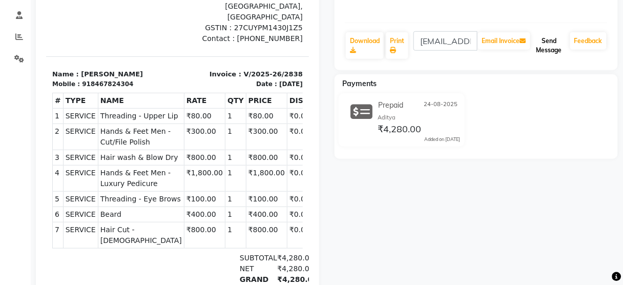
click at [552, 49] on button "Send Message" at bounding box center [549, 45] width 34 height 27
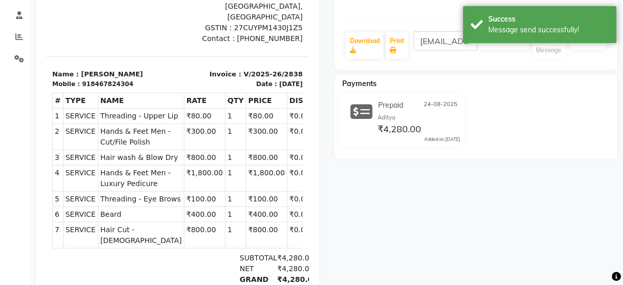
scroll to position [0, 0]
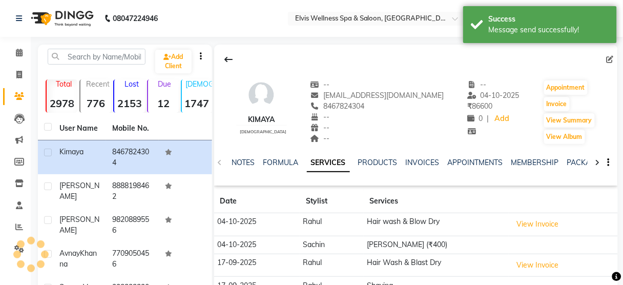
scroll to position [184, 0]
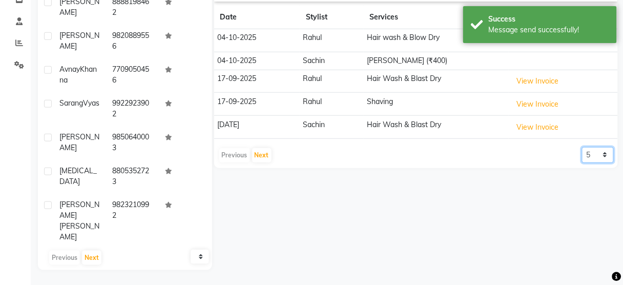
click at [608, 149] on select "5 10 50 100 500" at bounding box center [598, 155] width 32 height 16
select select "100"
click at [582, 147] on select "5 10 50 100 500" at bounding box center [598, 155] width 32 height 16
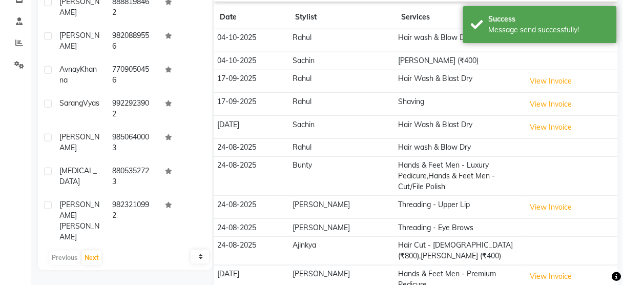
drag, startPoint x: 607, startPoint y: 207, endPoint x: 491, endPoint y: 196, distance: 116.8
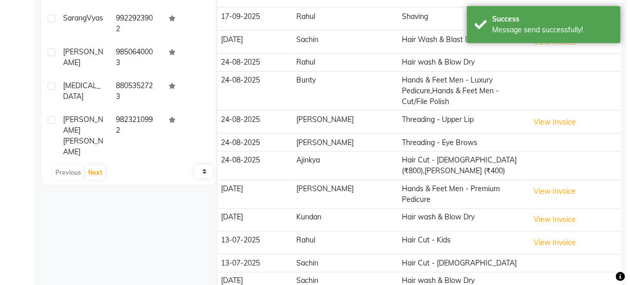
scroll to position [312, 0]
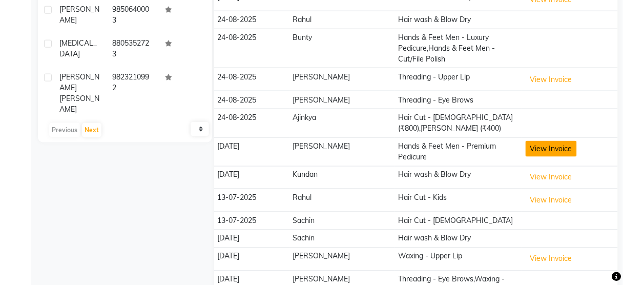
click at [529, 141] on button "View Invoice" at bounding box center [551, 149] width 51 height 16
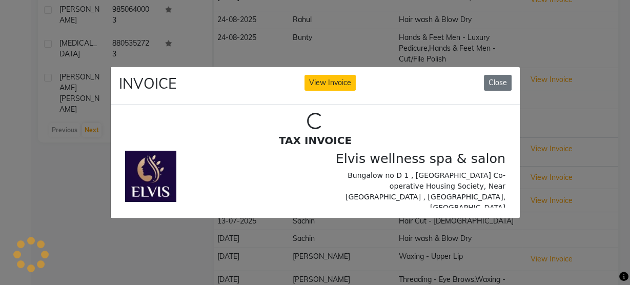
scroll to position [0, 0]
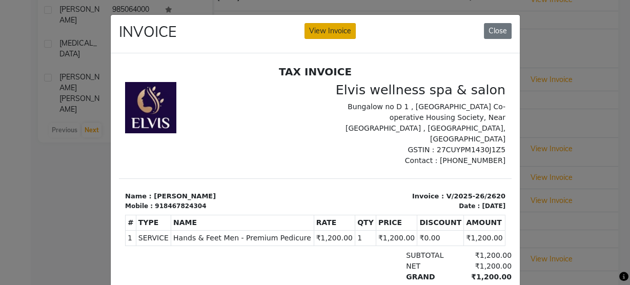
click at [334, 36] on button "View Invoice" at bounding box center [329, 31] width 51 height 16
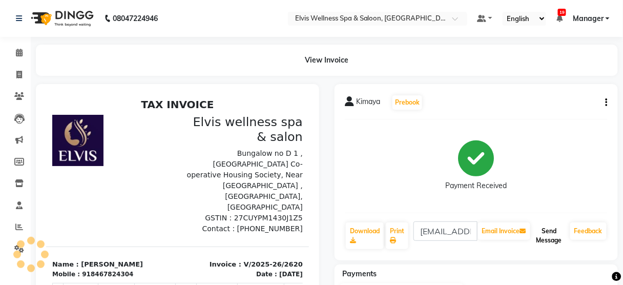
click at [548, 237] on button "Send Message" at bounding box center [549, 235] width 34 height 27
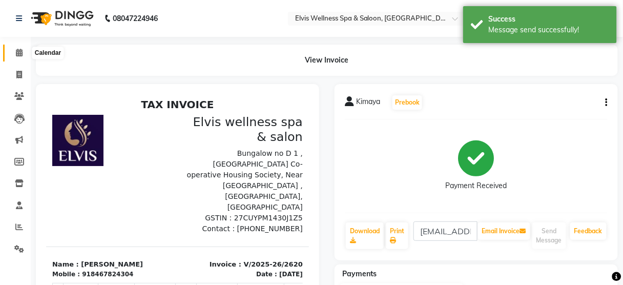
click at [14, 52] on span at bounding box center [19, 53] width 18 height 12
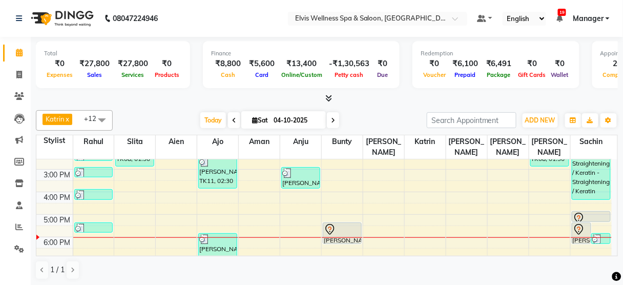
scroll to position [148, 0]
click at [496, 225] on div "8:00 AM 9:00 AM 10:00 AM 11:00 AM 12:00 PM 1:00 PM 2:00 PM 3:00 PM 4:00 PM 5:00…" at bounding box center [324, 168] width 576 height 315
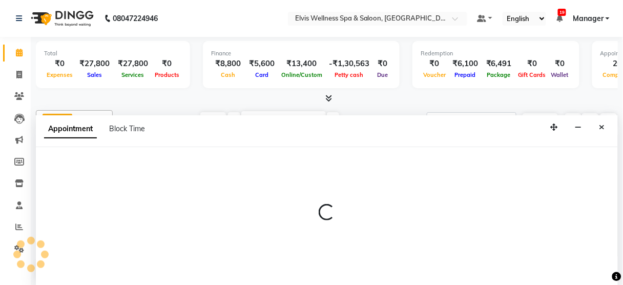
scroll to position [0, 0]
select select "47382"
select select "1080"
select select "tentative"
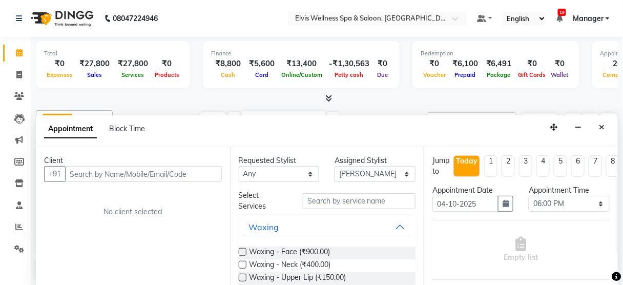
click at [146, 169] on input "text" at bounding box center [143, 174] width 157 height 16
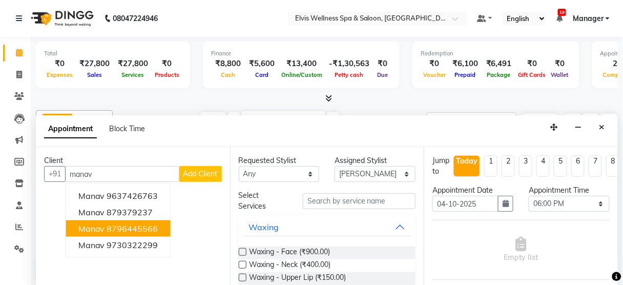
click at [148, 227] on ngb-highlight "8796445566" at bounding box center [132, 228] width 51 height 10
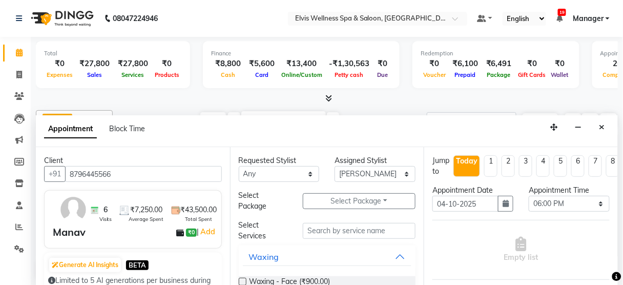
type input "8796445566"
click at [361, 230] on input "text" at bounding box center [359, 231] width 113 height 16
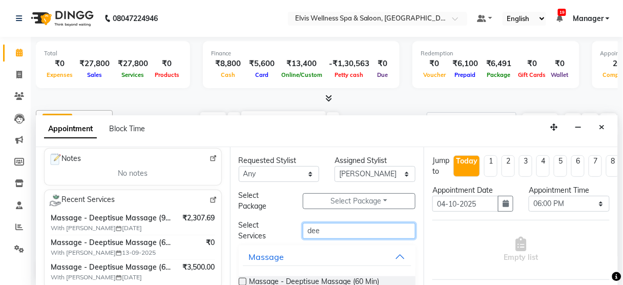
scroll to position [49, 0]
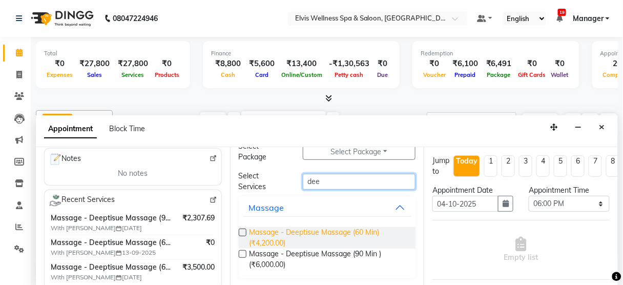
type input "dee"
click at [336, 233] on span "Massage - Deeptisue Massage (60 Min) (₹4,200.00)" at bounding box center [329, 238] width 158 height 22
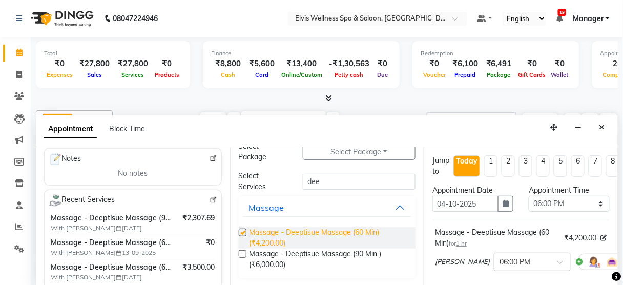
checkbox input "false"
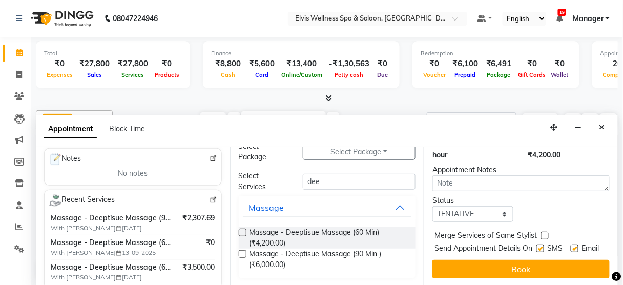
click at [537, 244] on label at bounding box center [541, 248] width 8 height 8
click at [537, 246] on input "checkbox" at bounding box center [540, 249] width 7 height 7
checkbox input "false"
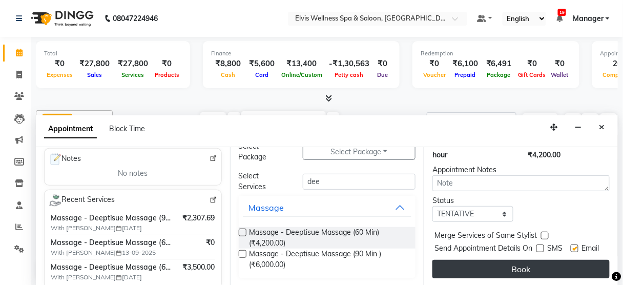
click at [527, 260] on button "Book" at bounding box center [521, 269] width 177 height 18
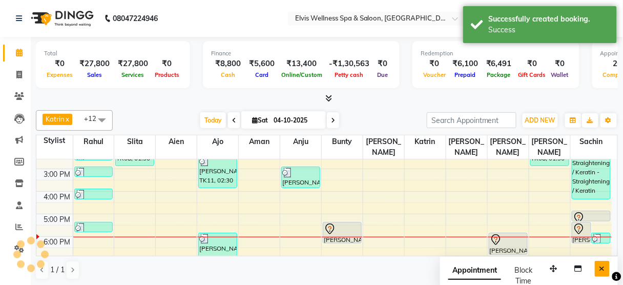
scroll to position [0, 0]
click at [605, 267] on icon "Close" at bounding box center [603, 268] width 6 height 7
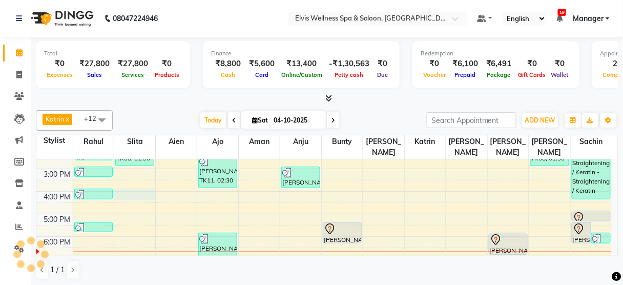
click at [139, 183] on div "8:00 AM 9:00 AM 10:00 AM 11:00 AM 12:00 PM 1:00 PM 2:00 PM 3:00 PM 4:00 PM 5:00…" at bounding box center [324, 168] width 576 height 315
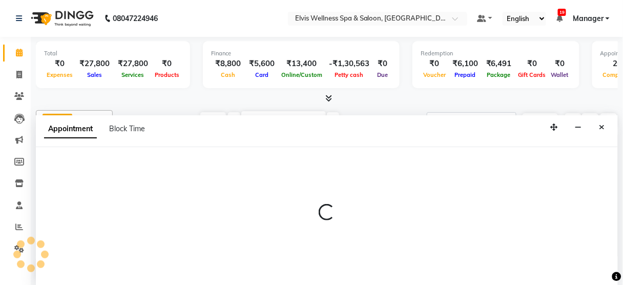
click at [99, 171] on div at bounding box center [327, 216] width 582 height 139
click at [603, 124] on icon "Close" at bounding box center [603, 127] width 6 height 7
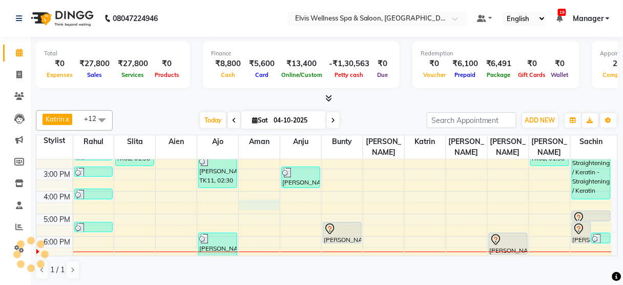
click at [239, 193] on div "8:00 AM 9:00 AM 10:00 AM 11:00 AM 12:00 PM 1:00 PM 2:00 PM 3:00 PM 4:00 PM 5:00…" at bounding box center [324, 168] width 576 height 315
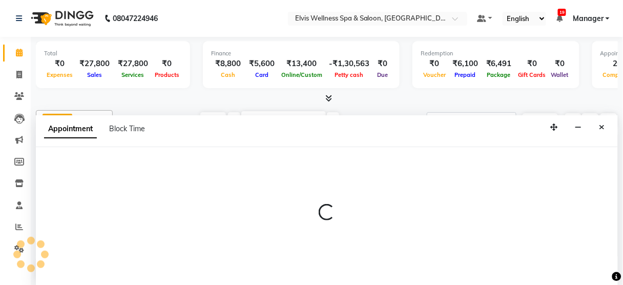
select select "990"
select select "tentative"
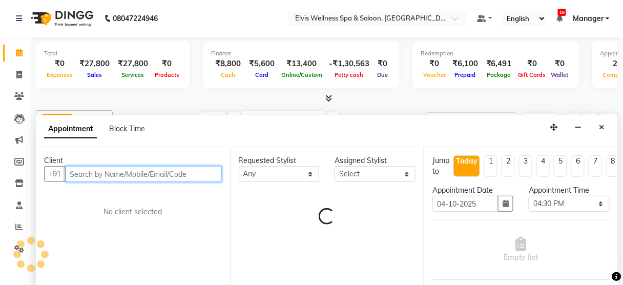
click at [173, 172] on input "text" at bounding box center [143, 174] width 157 height 16
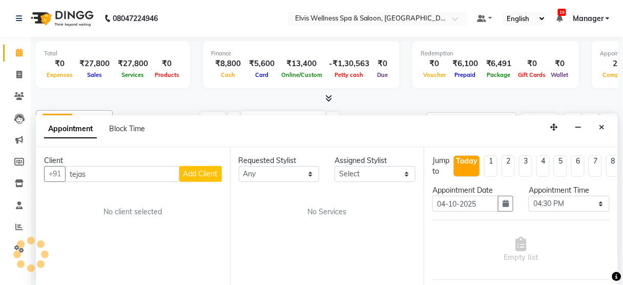
click at [401, 121] on div "Appointment Block Time" at bounding box center [327, 131] width 582 height 32
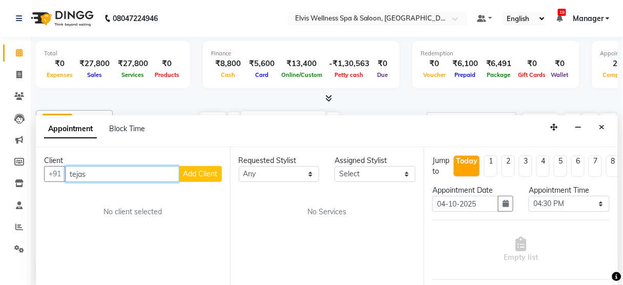
click at [115, 169] on input "tejas" at bounding box center [122, 174] width 114 height 16
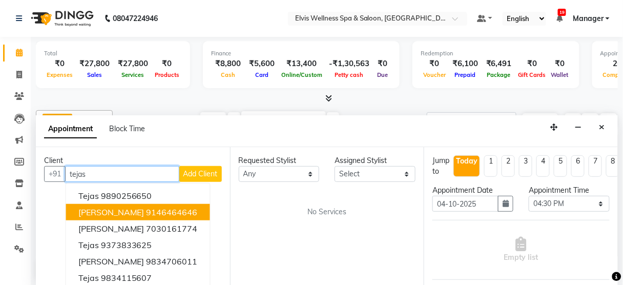
click at [147, 211] on ngb-highlight "9146464646" at bounding box center [172, 212] width 51 height 10
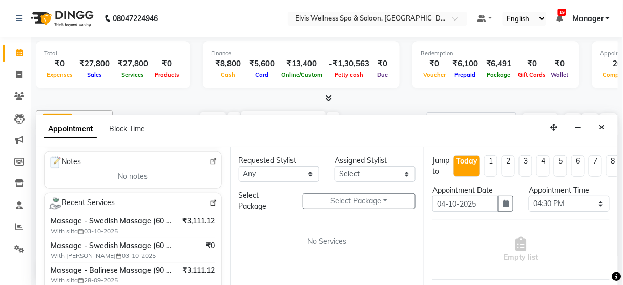
scroll to position [190, 0]
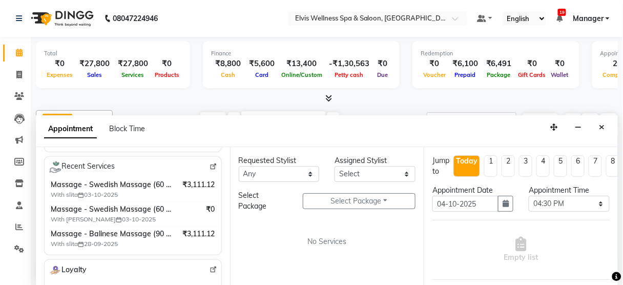
type input "9146464646"
click at [210, 163] on img at bounding box center [214, 167] width 8 height 8
